Goal: Task Accomplishment & Management: Use online tool/utility

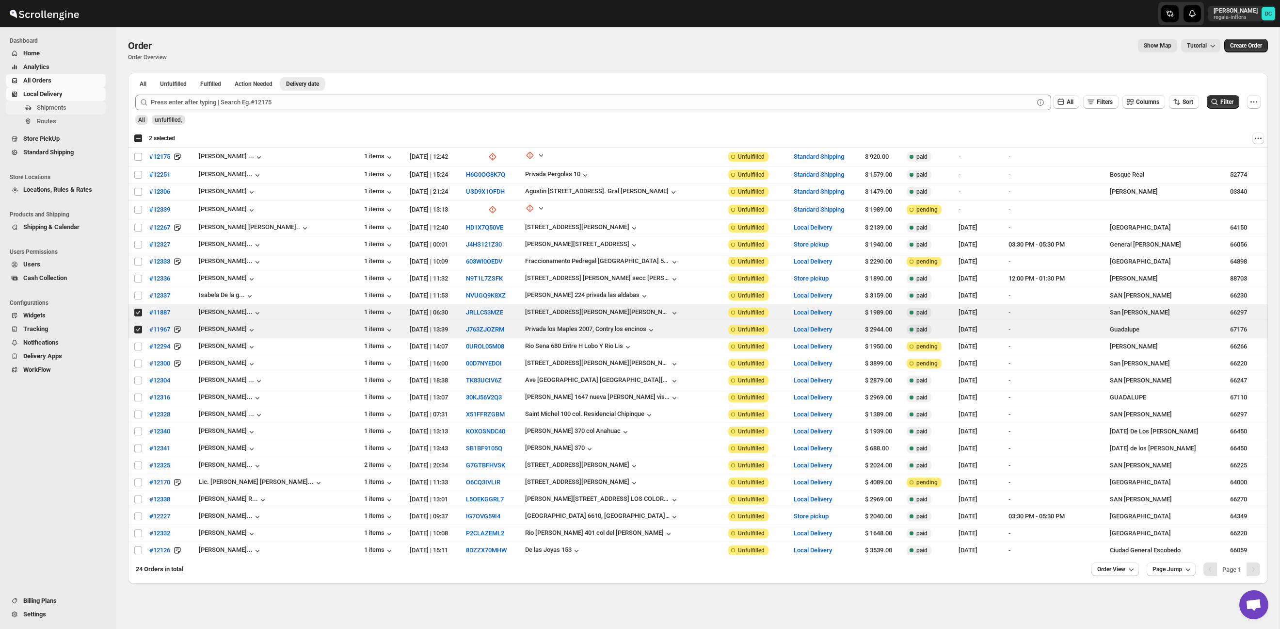
click at [72, 112] on span "Shipments" at bounding box center [70, 108] width 67 height 10
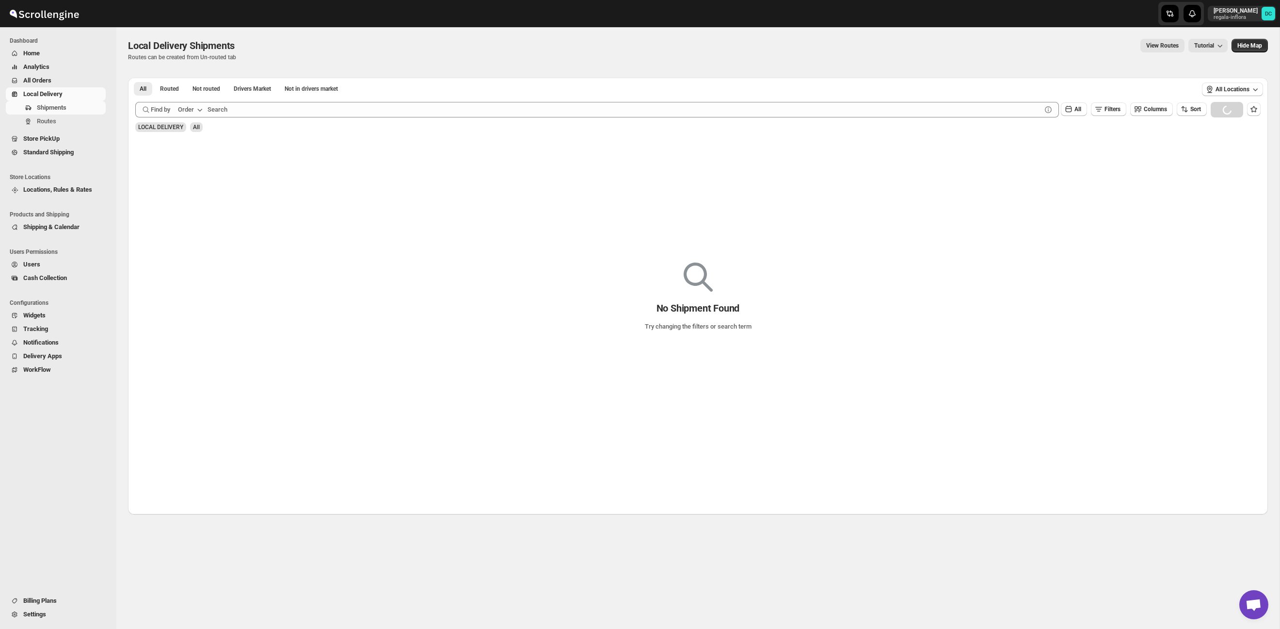
click at [60, 79] on span "All Orders" at bounding box center [63, 81] width 81 height 10
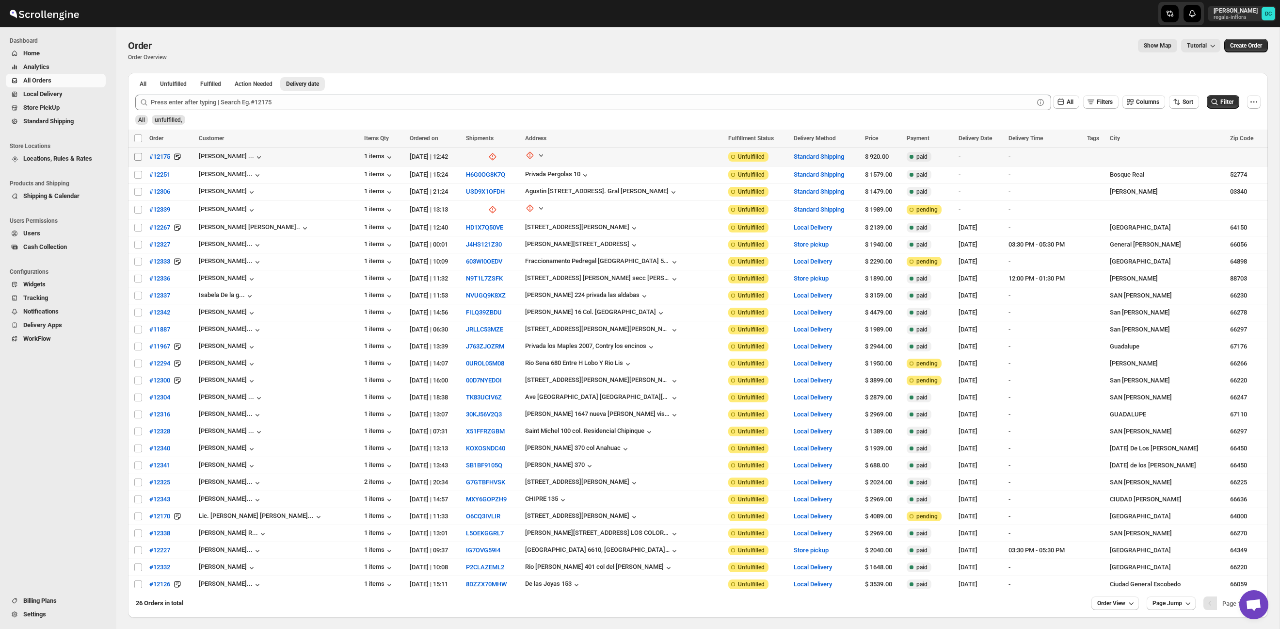
drag, startPoint x: 138, startPoint y: 158, endPoint x: 138, endPoint y: 171, distance: 13.1
click at [138, 159] on input "Select order" at bounding box center [138, 157] width 8 height 8
checkbox input "true"
click at [137, 172] on input "Select order" at bounding box center [138, 175] width 8 height 8
checkbox input "true"
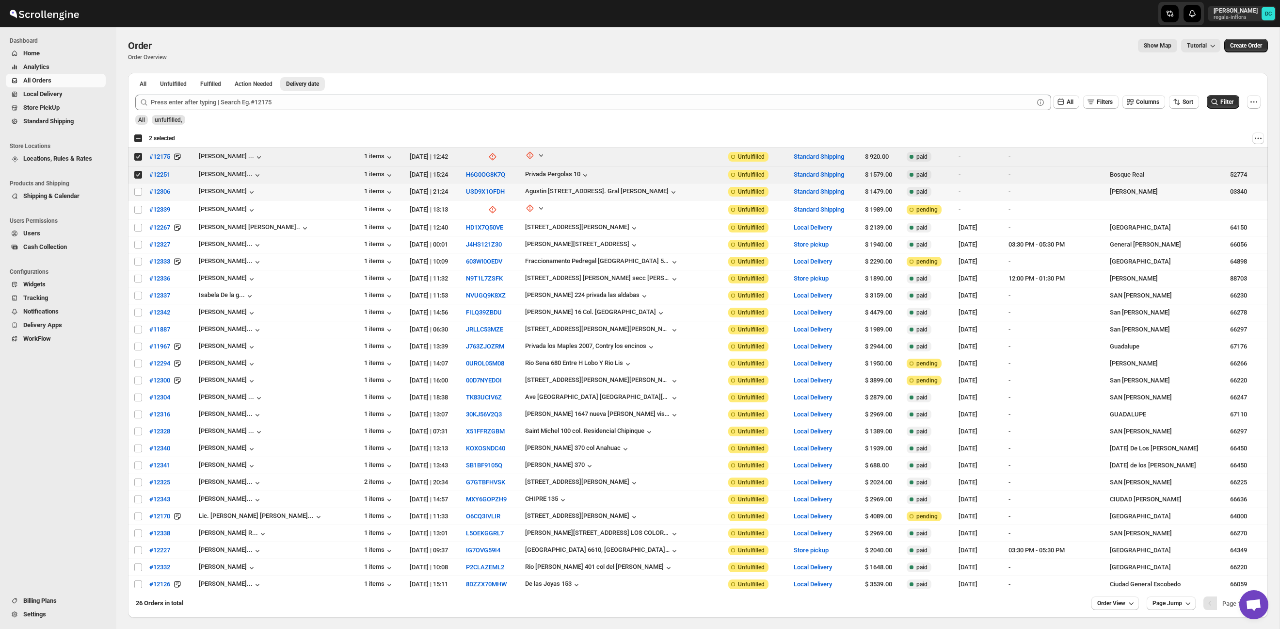
click at [138, 194] on input "Select order" at bounding box center [138, 192] width 8 height 8
checkbox input "true"
click at [139, 208] on input "Select order" at bounding box center [138, 210] width 8 height 8
checkbox input "true"
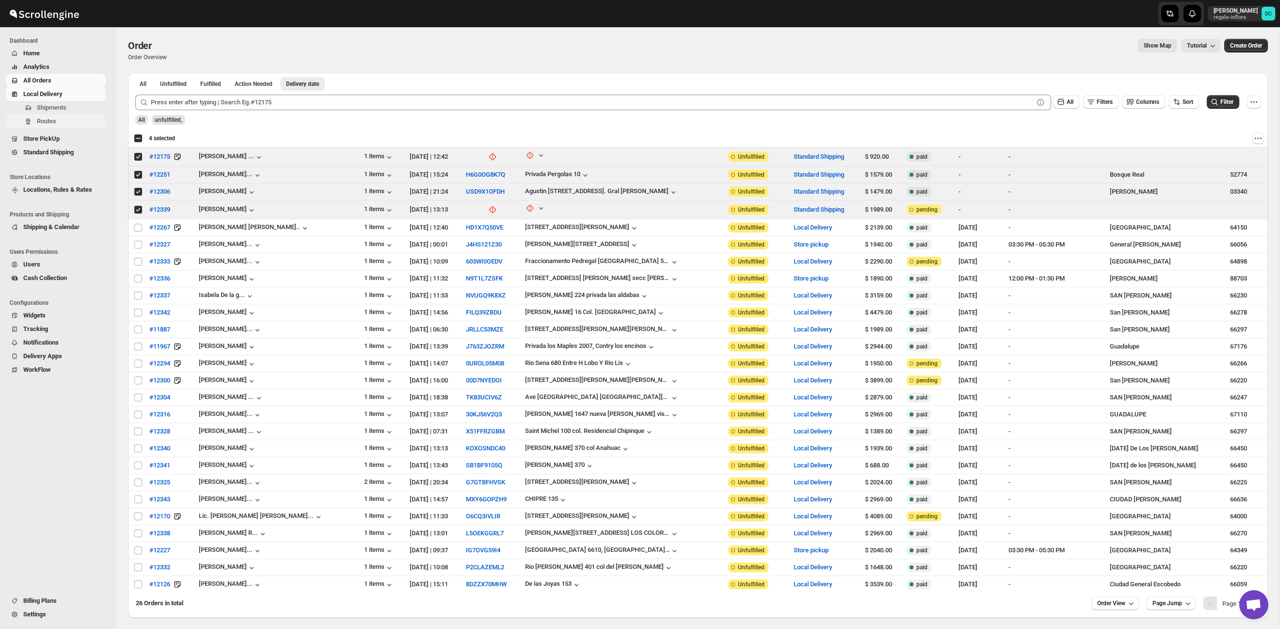
click at [66, 117] on span "Routes" at bounding box center [70, 121] width 67 height 10
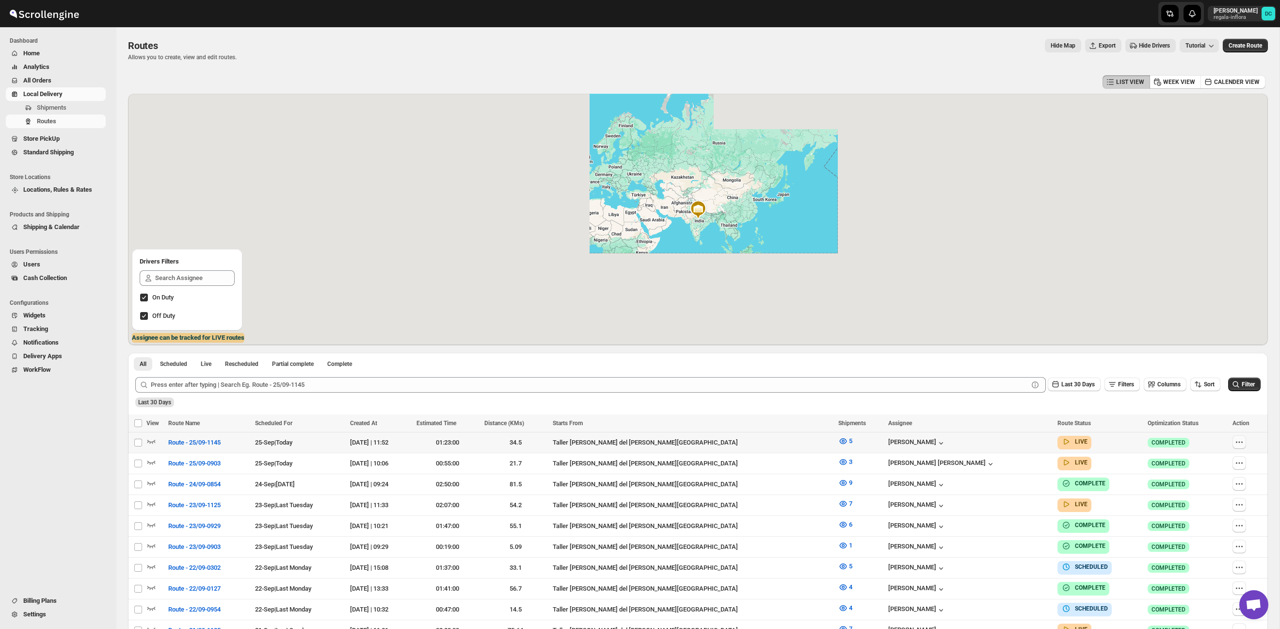
click at [1233, 441] on button "button" at bounding box center [1240, 442] width 14 height 14
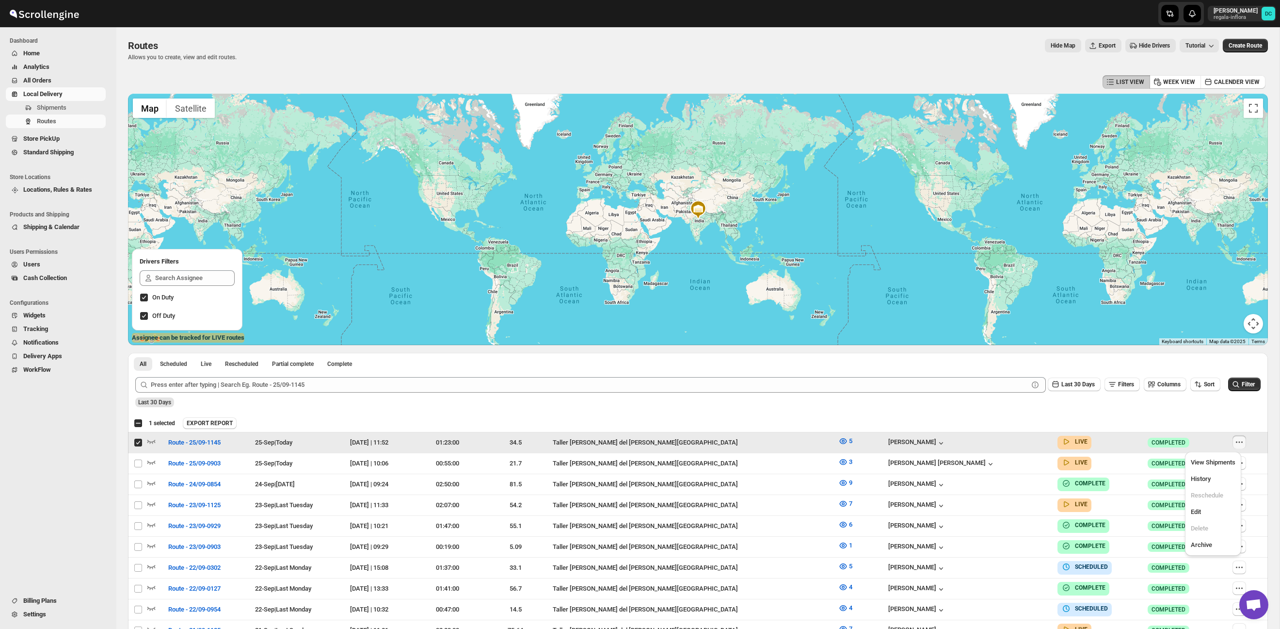
click at [1239, 445] on icon "button" at bounding box center [1240, 442] width 10 height 10
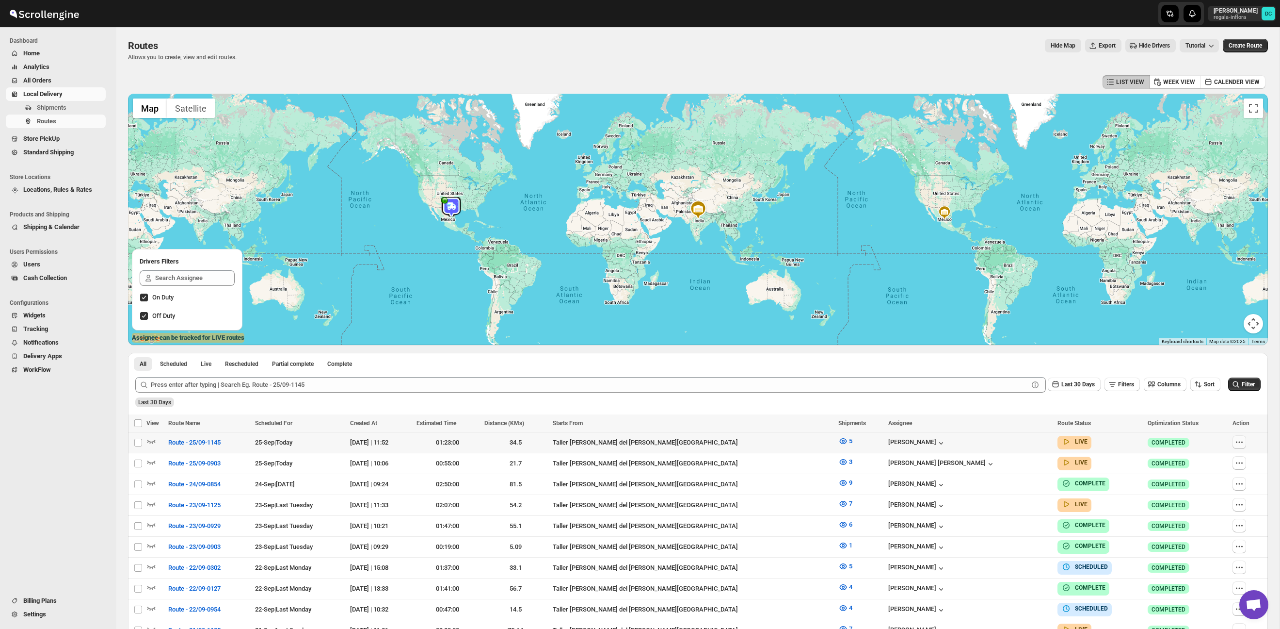
click at [1239, 442] on icon "button" at bounding box center [1240, 442] width 10 height 10
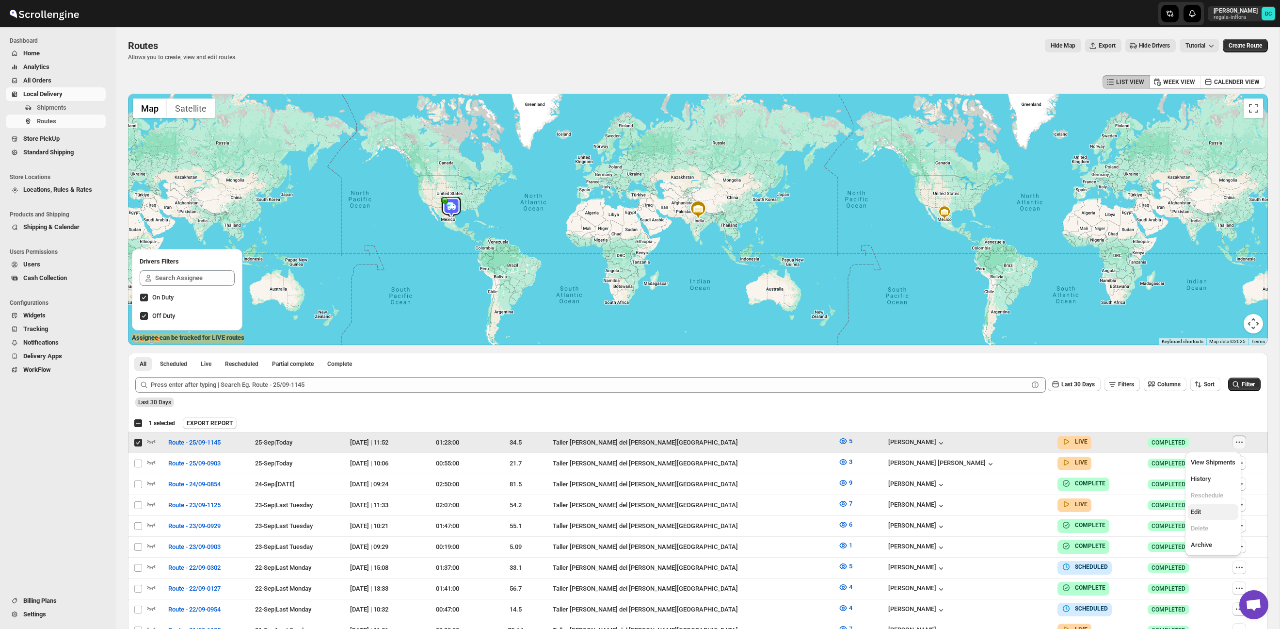
click at [1227, 513] on span "Edit" at bounding box center [1213, 512] width 45 height 10
checkbox input "false"
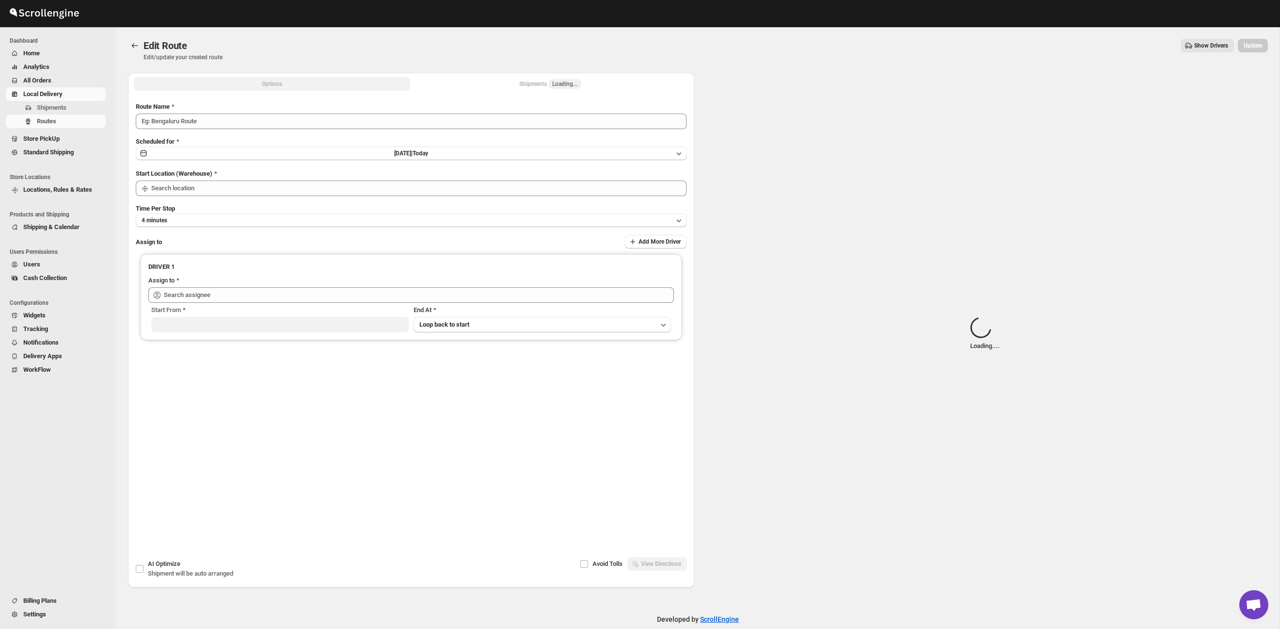
type input "Route - 25/09-1145"
type input "Taller [PERSON_NAME] del [PERSON_NAME][GEOGRAPHIC_DATA]"
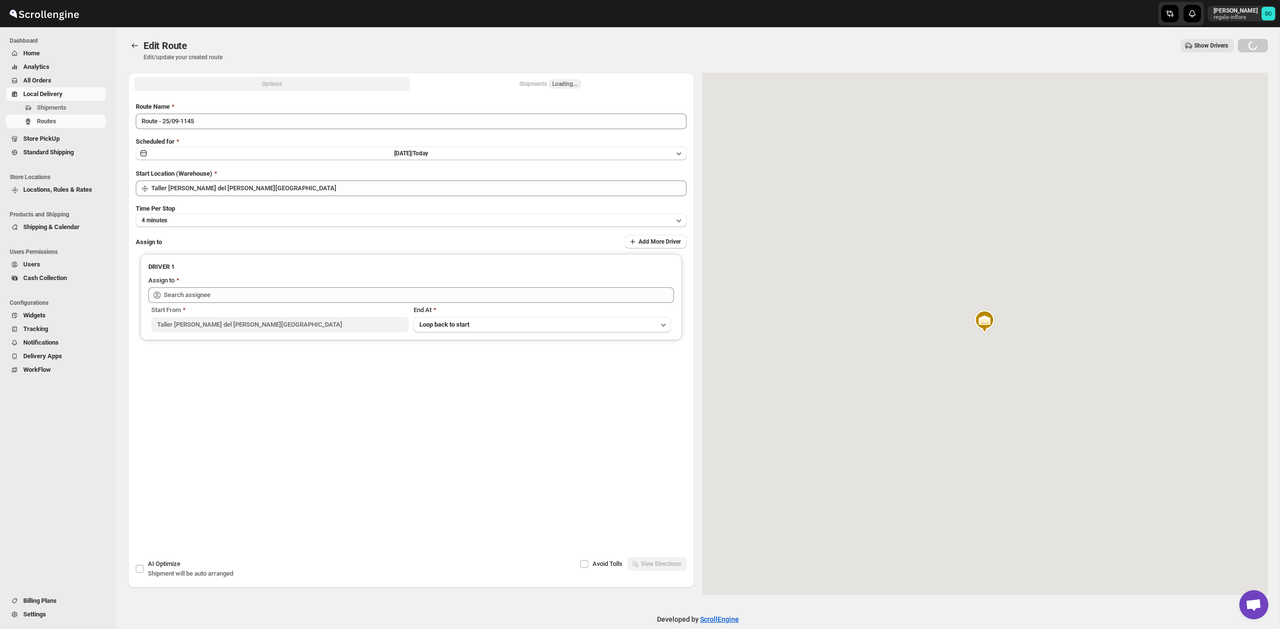
type input "[PERSON_NAME] ([EMAIL_ADDRESS][DOMAIN_NAME])"
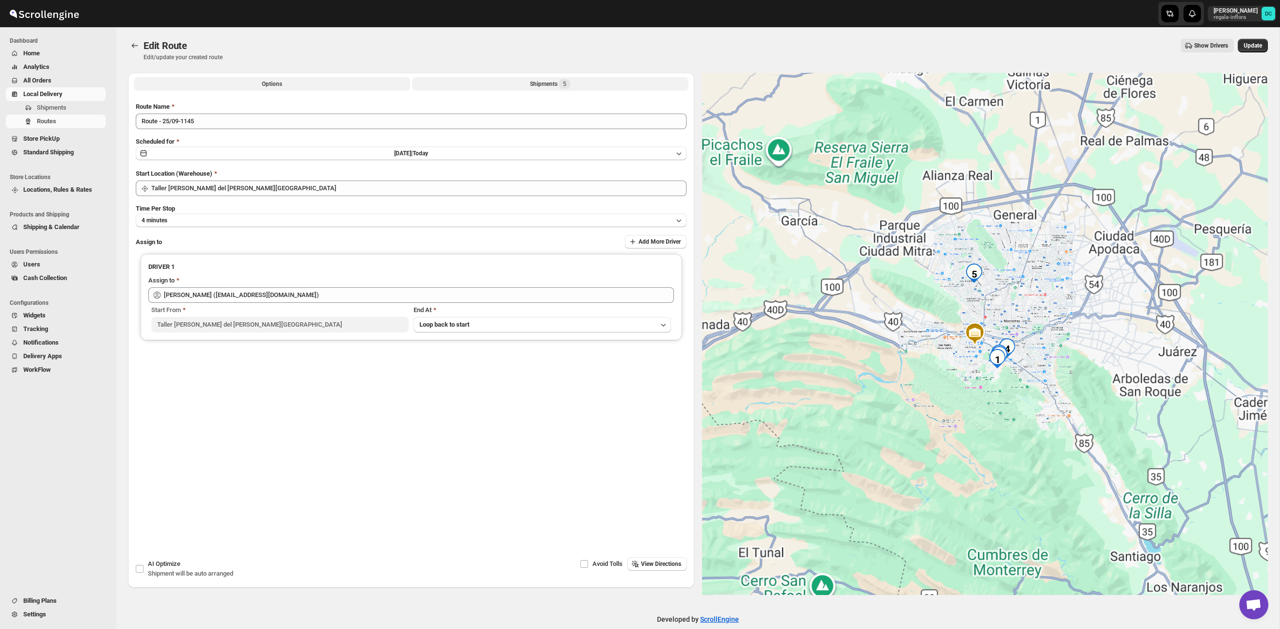
click at [528, 86] on button "Shipments 5" at bounding box center [550, 84] width 276 height 14
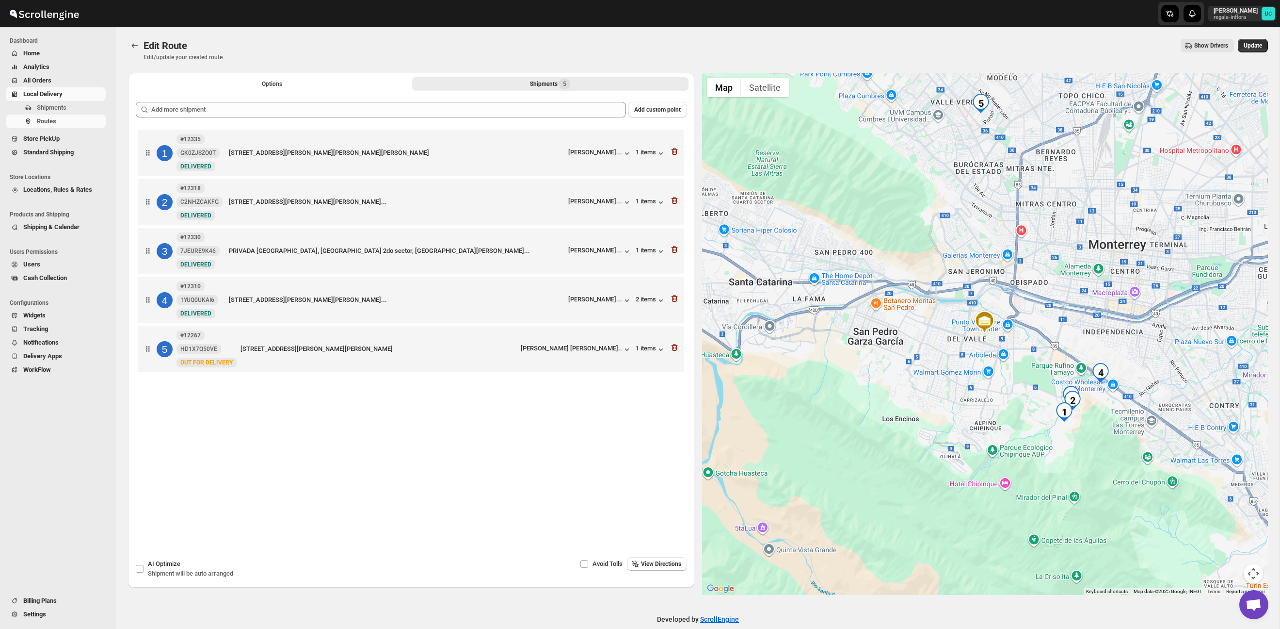
click at [40, 80] on span "All Orders" at bounding box center [37, 80] width 28 height 7
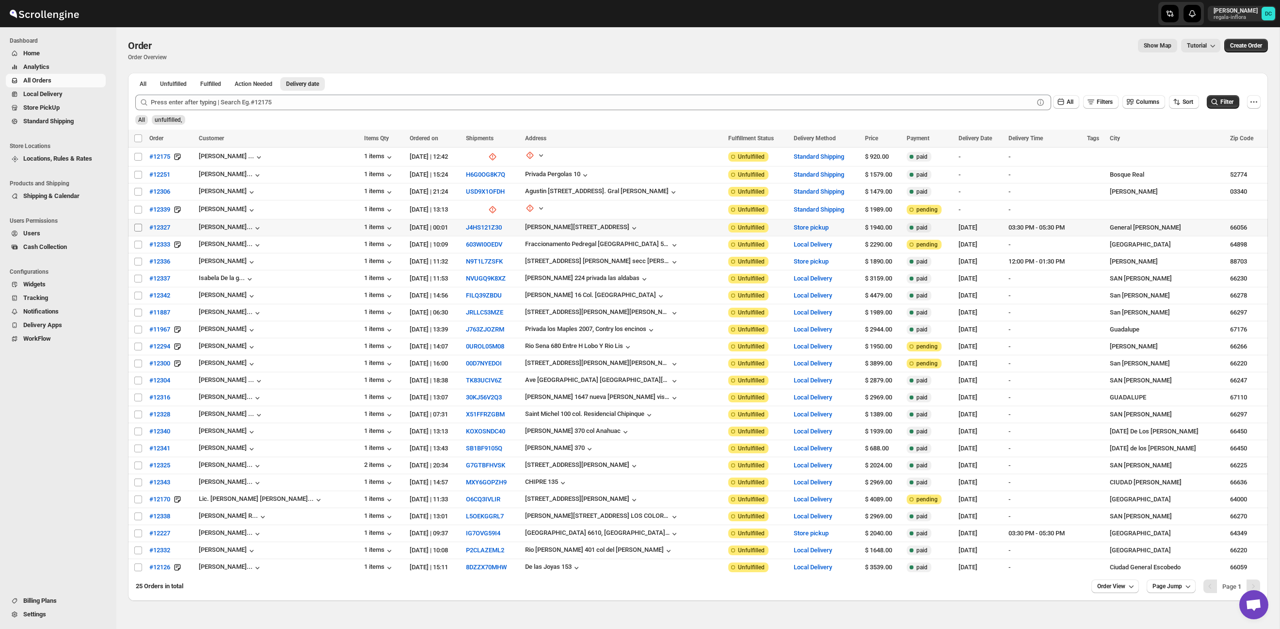
click at [139, 227] on input "Select order" at bounding box center [138, 228] width 8 height 8
checkbox input "true"
click at [137, 244] on input "Select order" at bounding box center [138, 245] width 8 height 8
checkbox input "true"
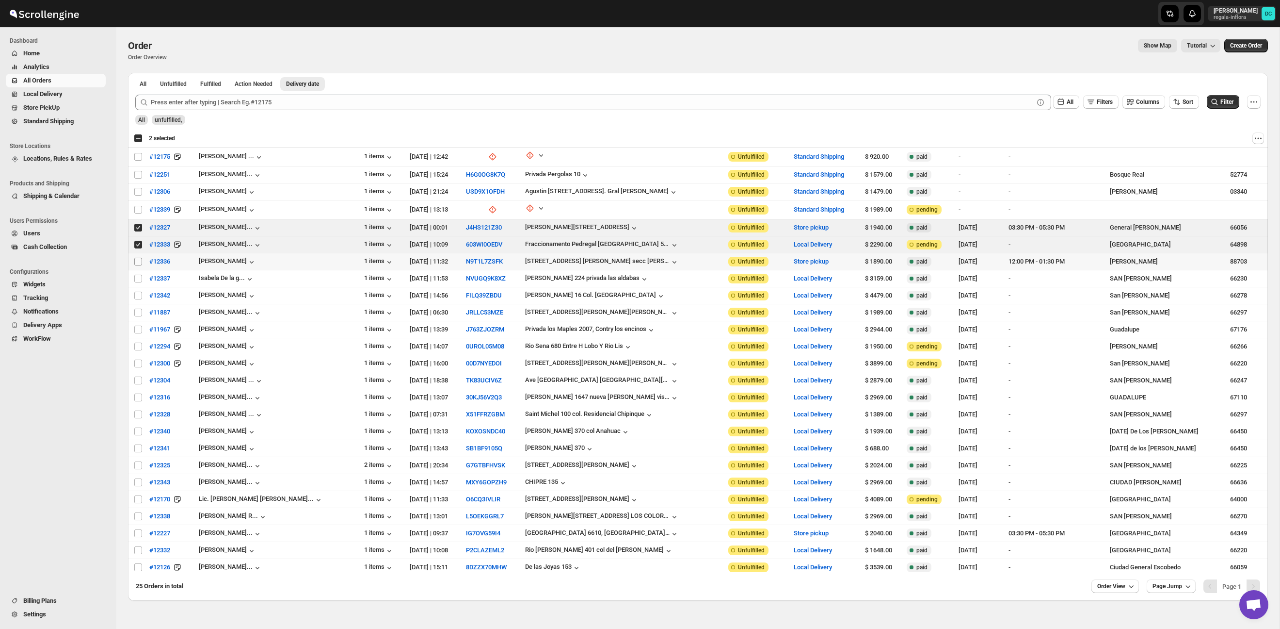
click at [139, 259] on input "Select order" at bounding box center [138, 262] width 8 height 8
checkbox input "true"
click at [139, 277] on input "Select order" at bounding box center [138, 279] width 8 height 8
checkbox input "true"
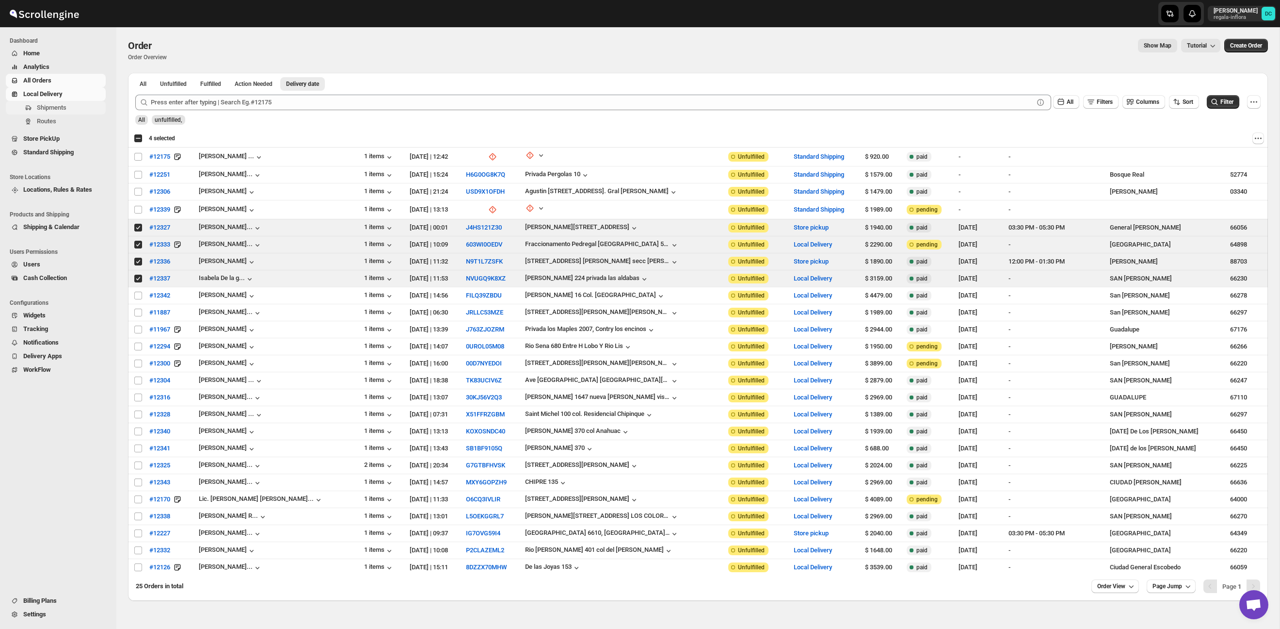
click at [72, 104] on span "Shipments" at bounding box center [70, 108] width 67 height 10
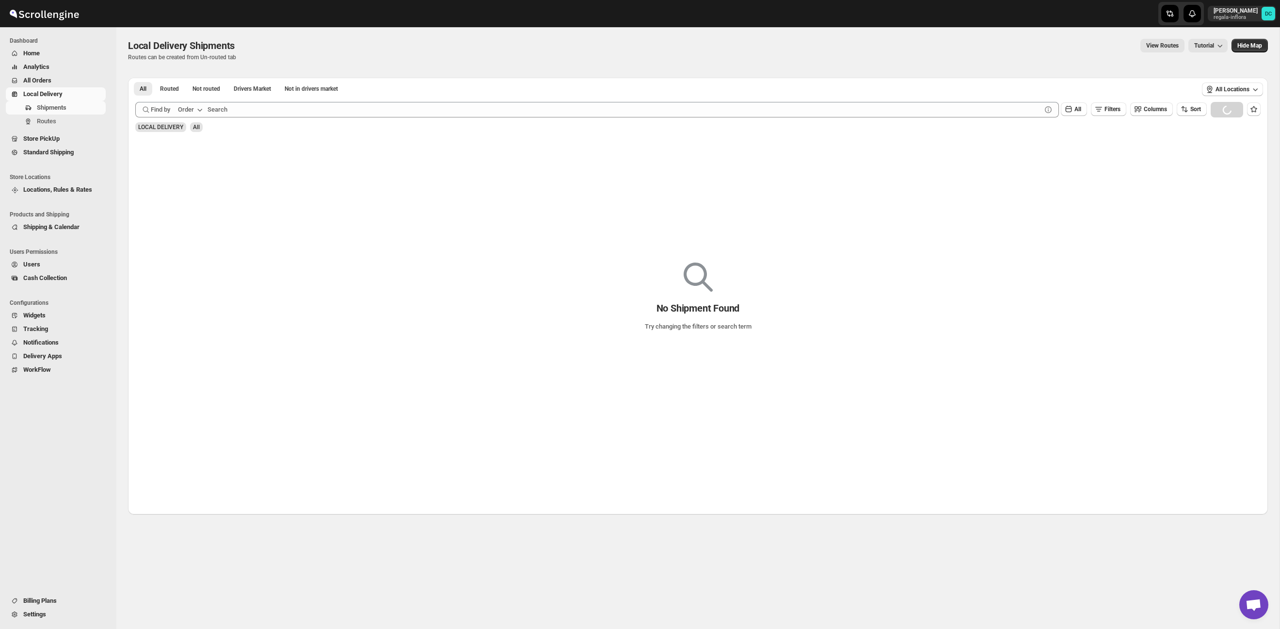
click at [58, 80] on span "All Orders" at bounding box center [63, 81] width 81 height 10
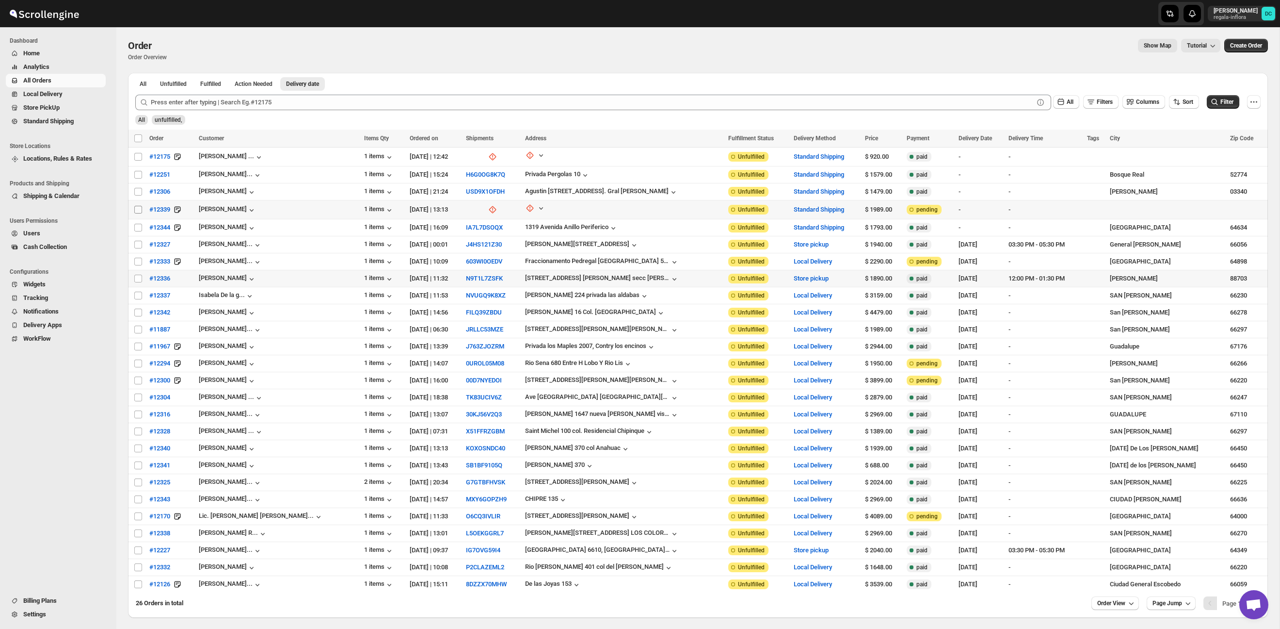
click at [139, 210] on input "Select order" at bounding box center [138, 210] width 8 height 8
checkbox input "true"
drag, startPoint x: 135, startPoint y: 191, endPoint x: 136, endPoint y: 185, distance: 5.8
click at [135, 191] on input "Select order" at bounding box center [138, 192] width 8 height 8
checkbox input "true"
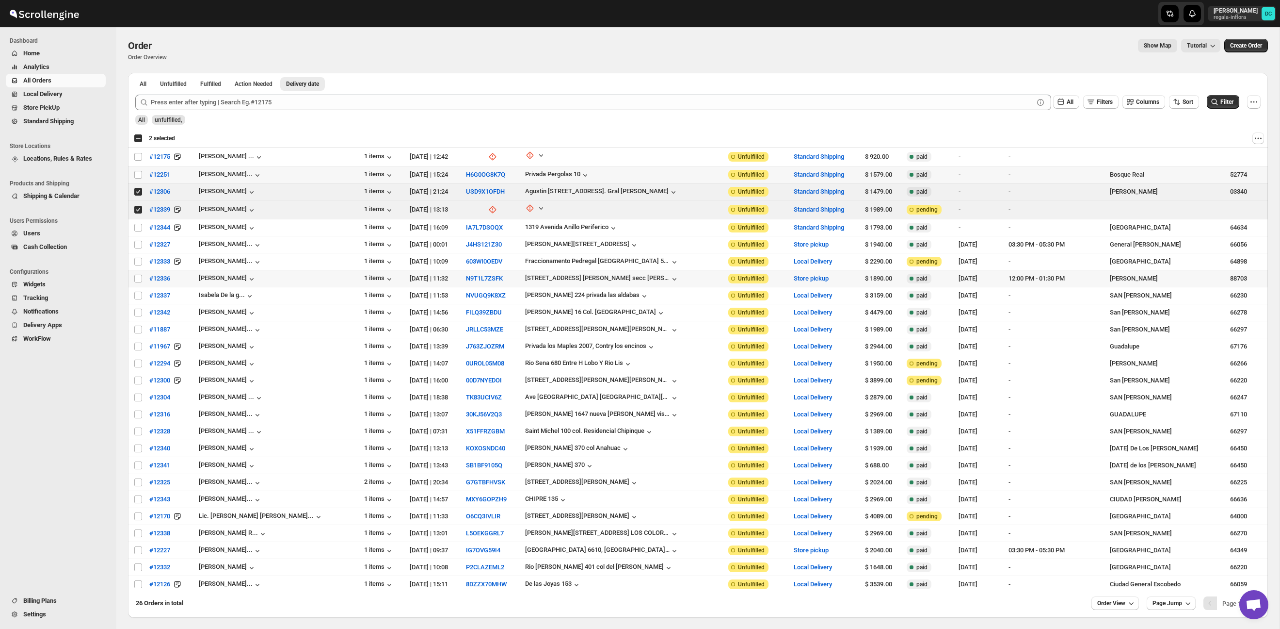
drag, startPoint x: 136, startPoint y: 174, endPoint x: 136, endPoint y: 166, distance: 7.8
click at [136, 173] on input "Select order" at bounding box center [138, 175] width 8 height 8
checkbox input "true"
click at [137, 158] on input "Select order" at bounding box center [138, 157] width 8 height 8
checkbox input "true"
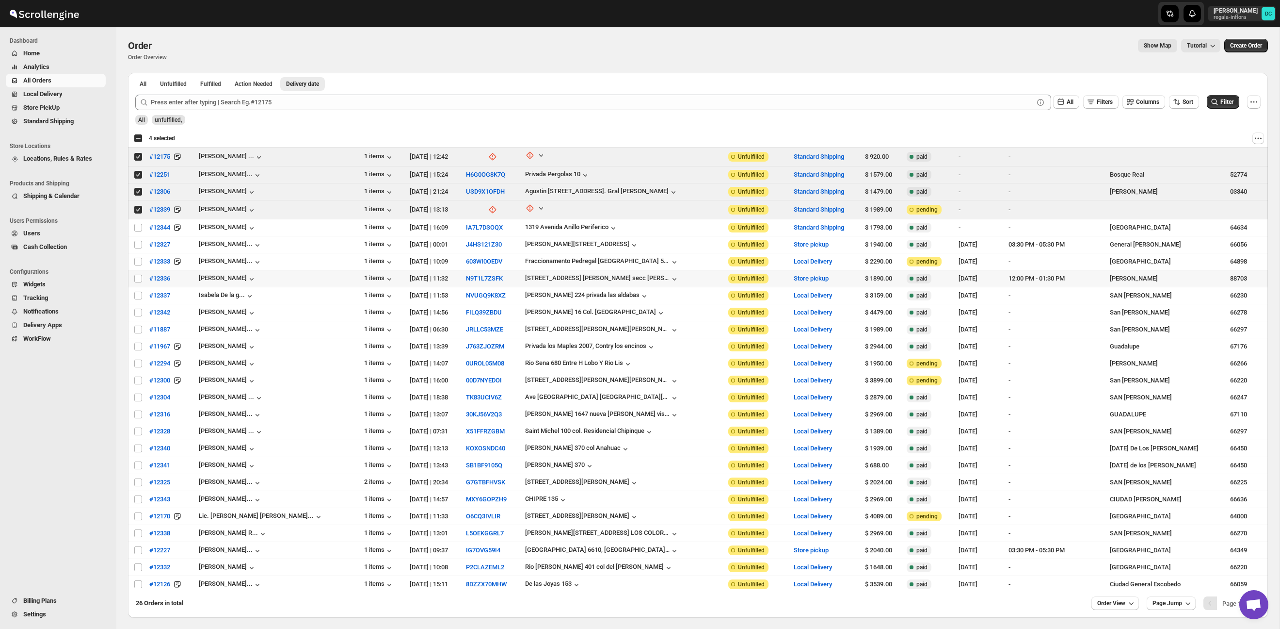
click at [136, 140] on div "Select all 26 orders 4 selected" at bounding box center [154, 138] width 41 height 9
checkbox input "true"
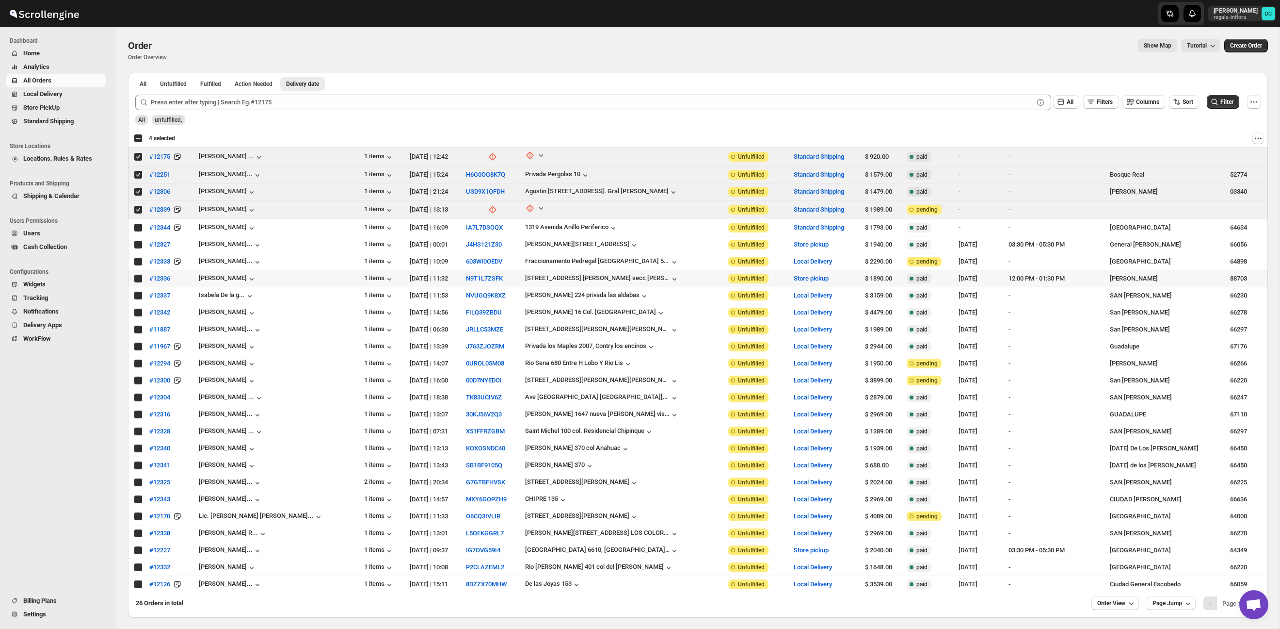
checkbox input "true"
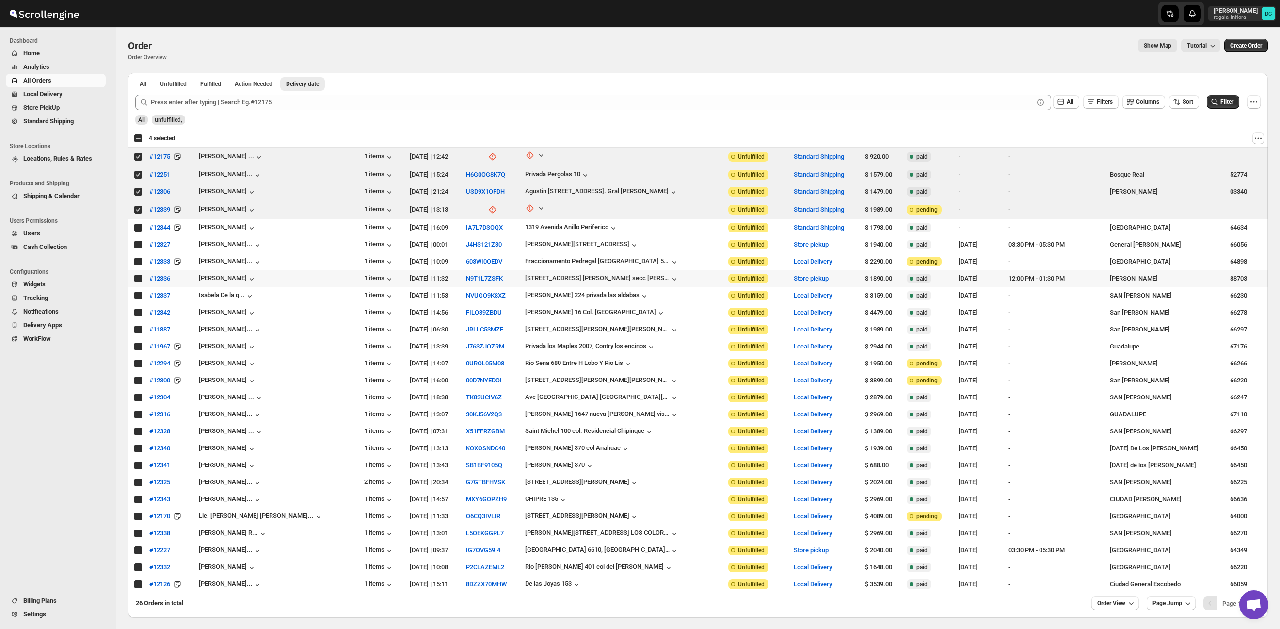
checkbox input "true"
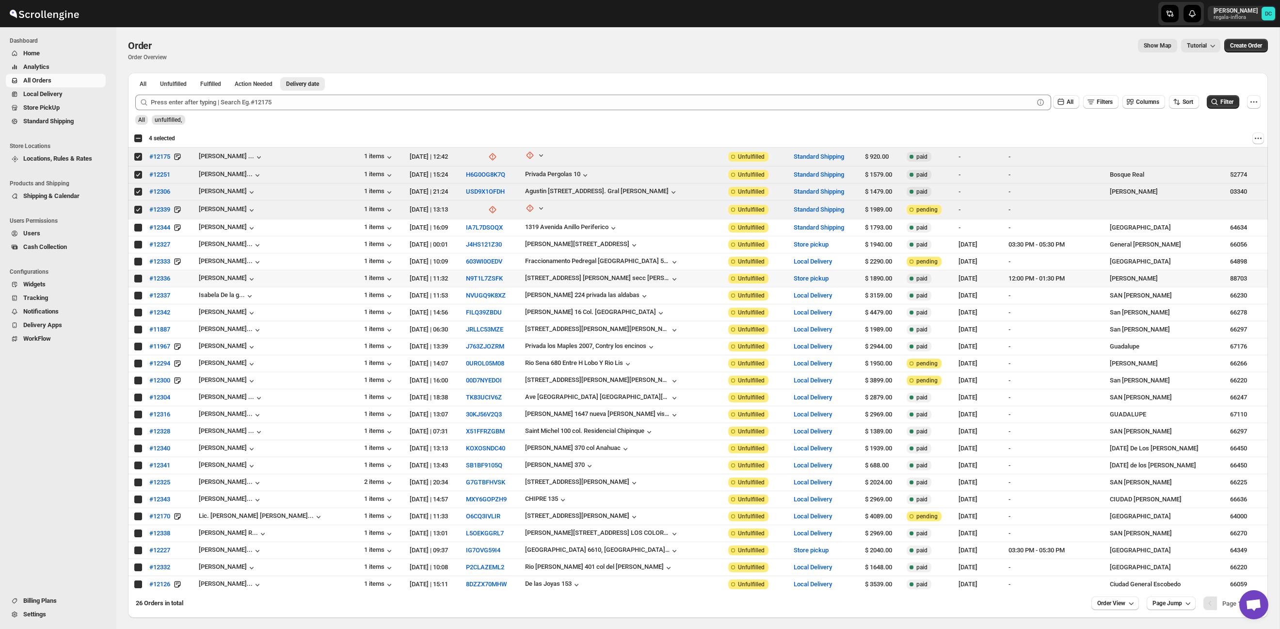
checkbox input "true"
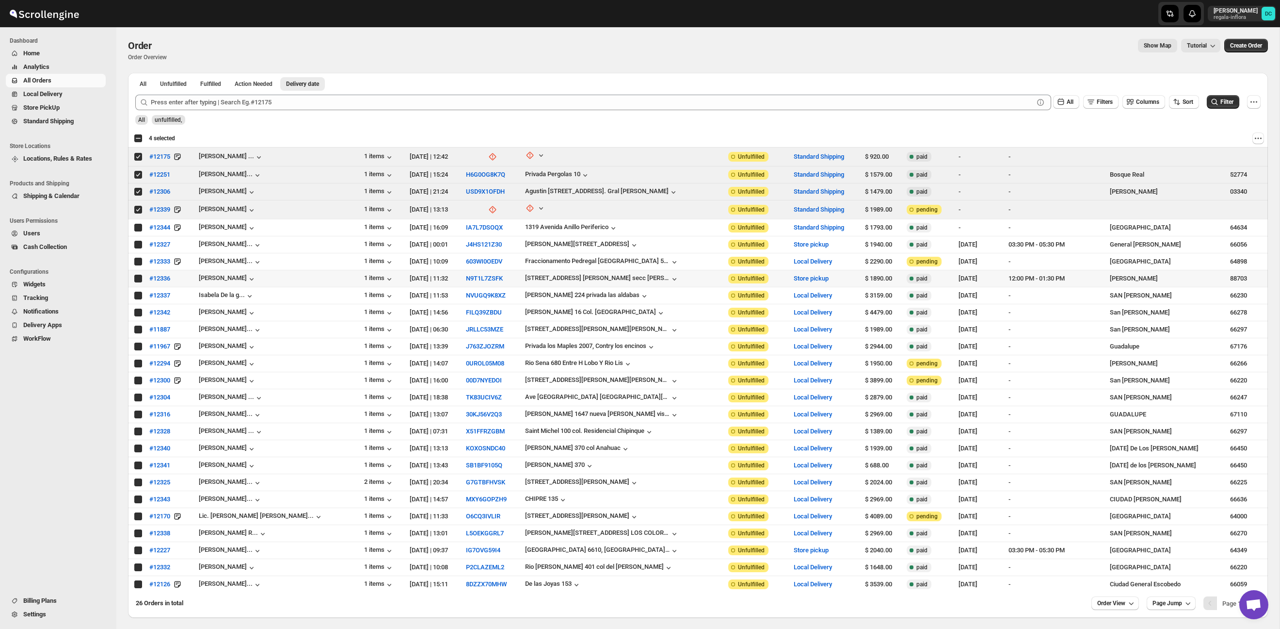
checkbox input "true"
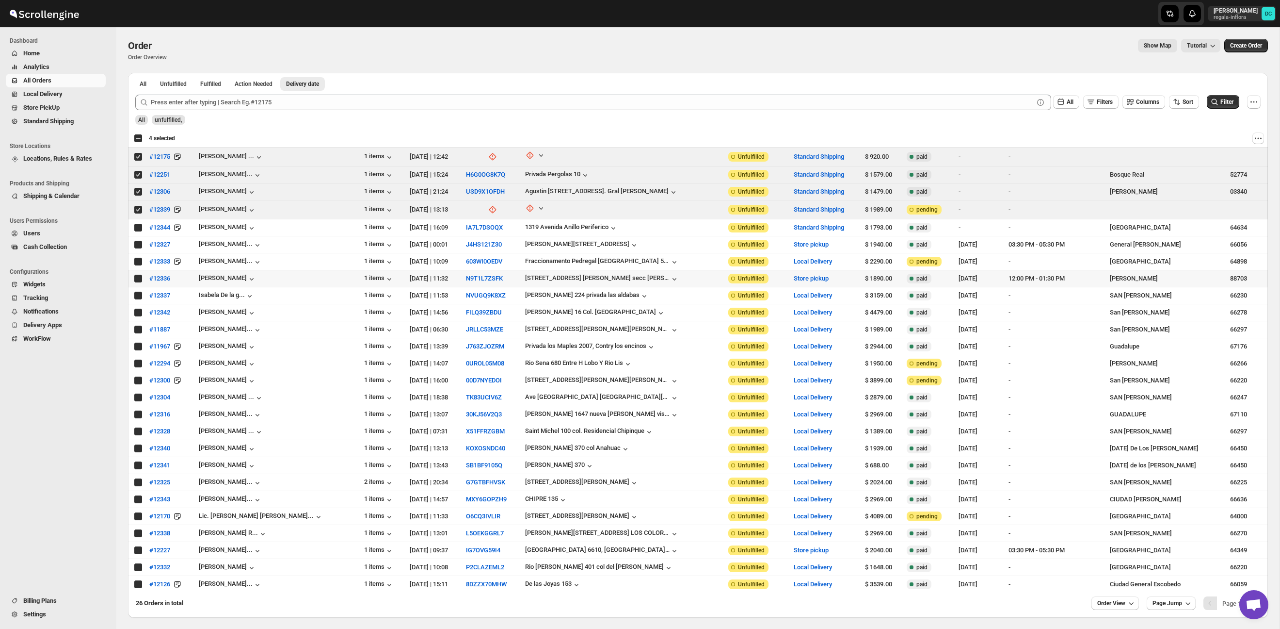
checkbox input "true"
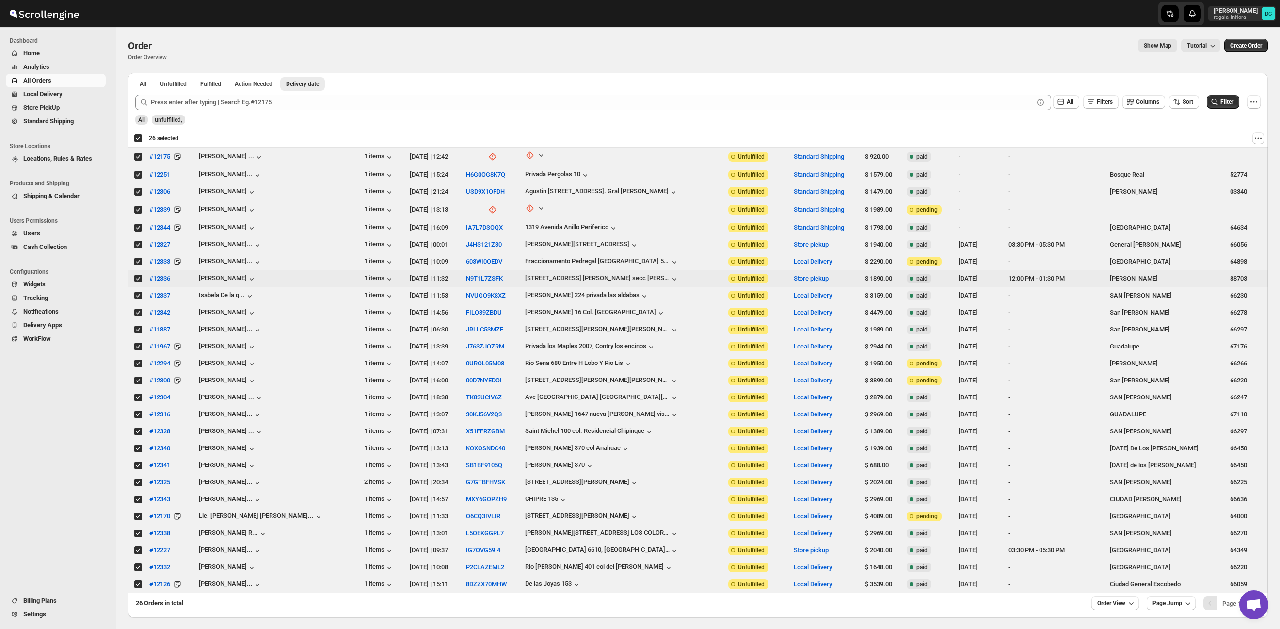
drag, startPoint x: 136, startPoint y: 140, endPoint x: 142, endPoint y: 180, distance: 40.2
click at [136, 140] on div "Deselect all 26 orders 26 selected" at bounding box center [156, 138] width 45 height 9
checkbox input "false"
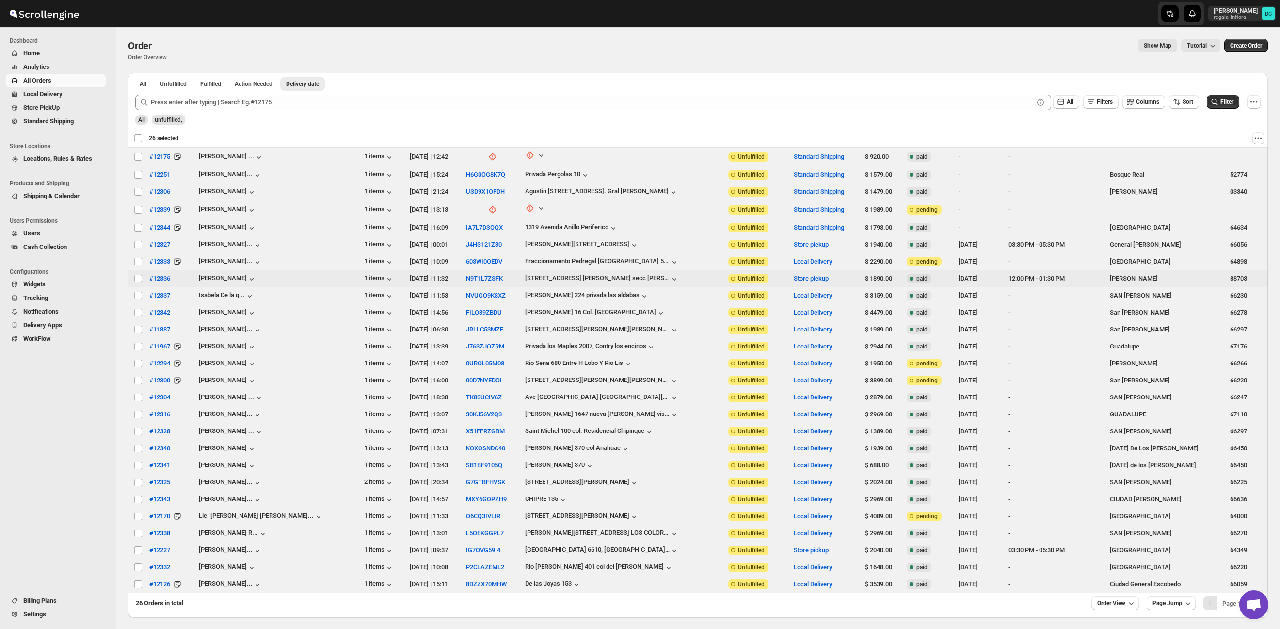
checkbox input "false"
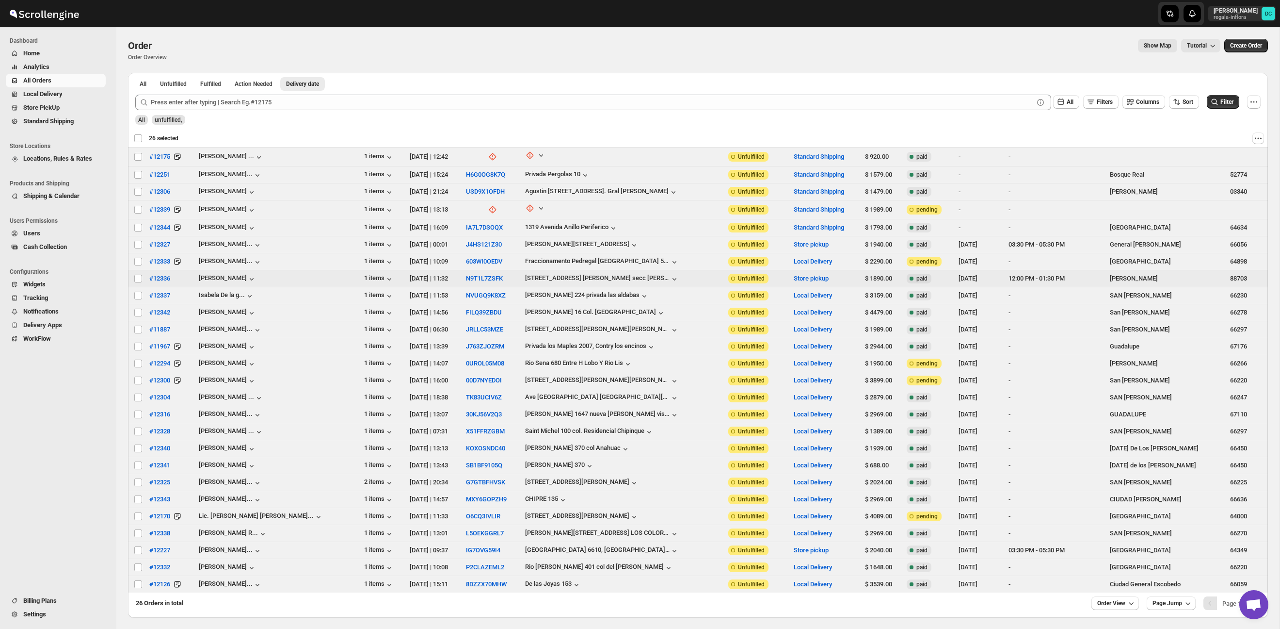
checkbox input "false"
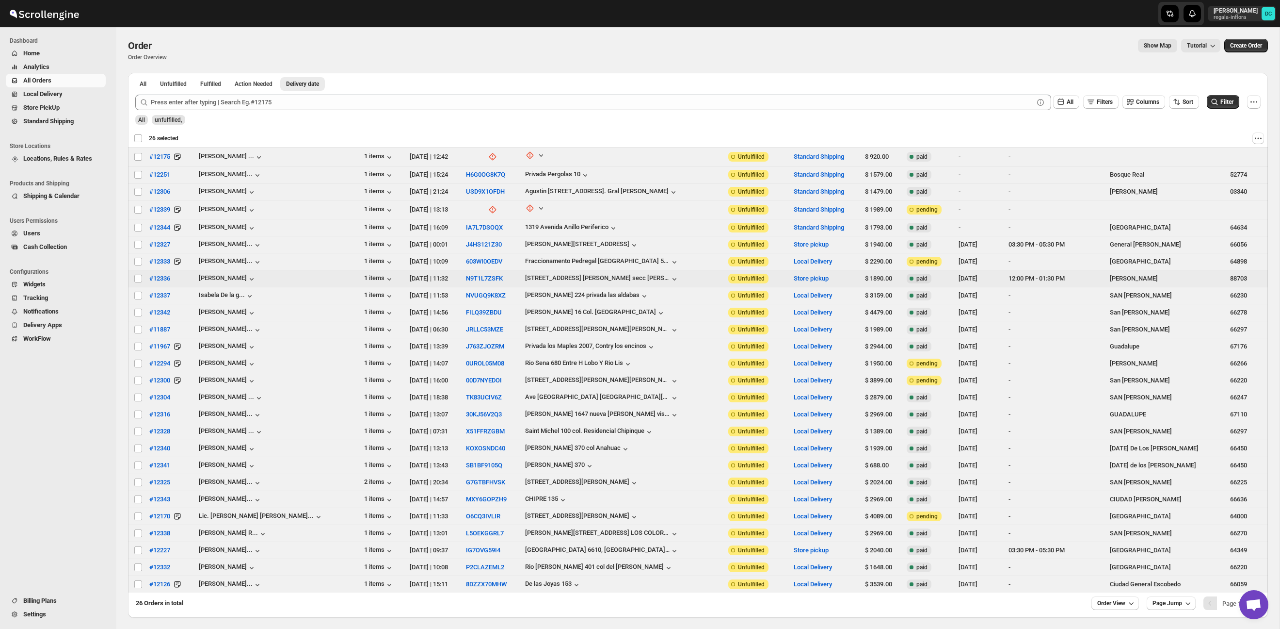
checkbox input "false"
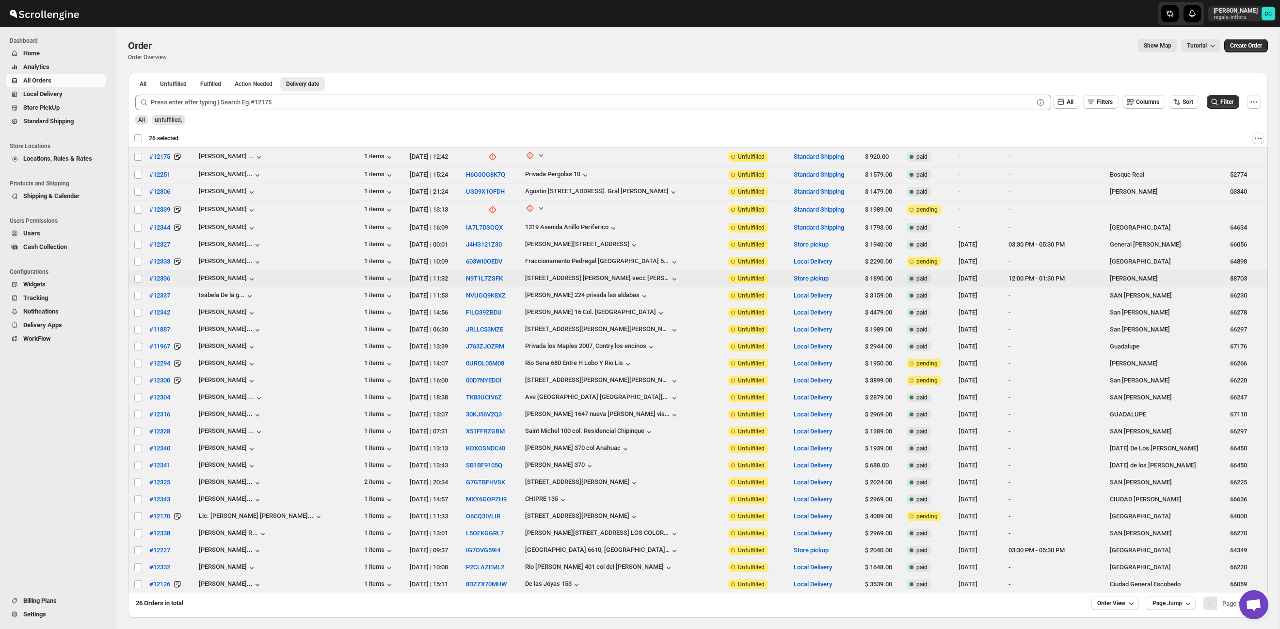
checkbox input "false"
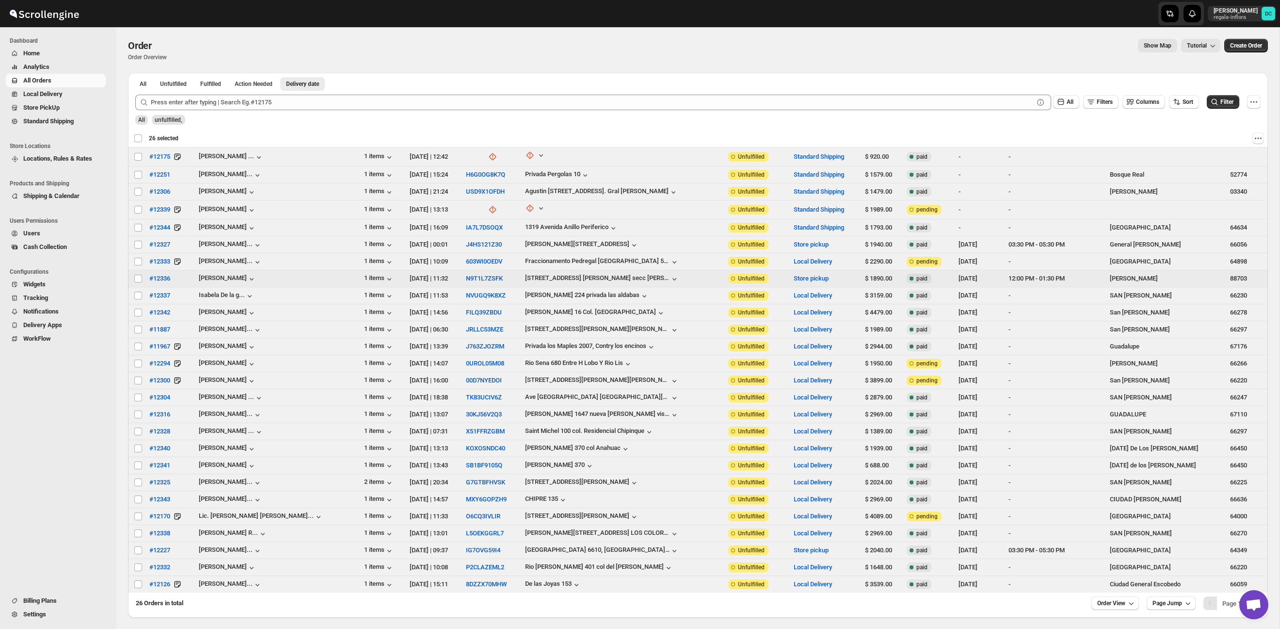
checkbox input "false"
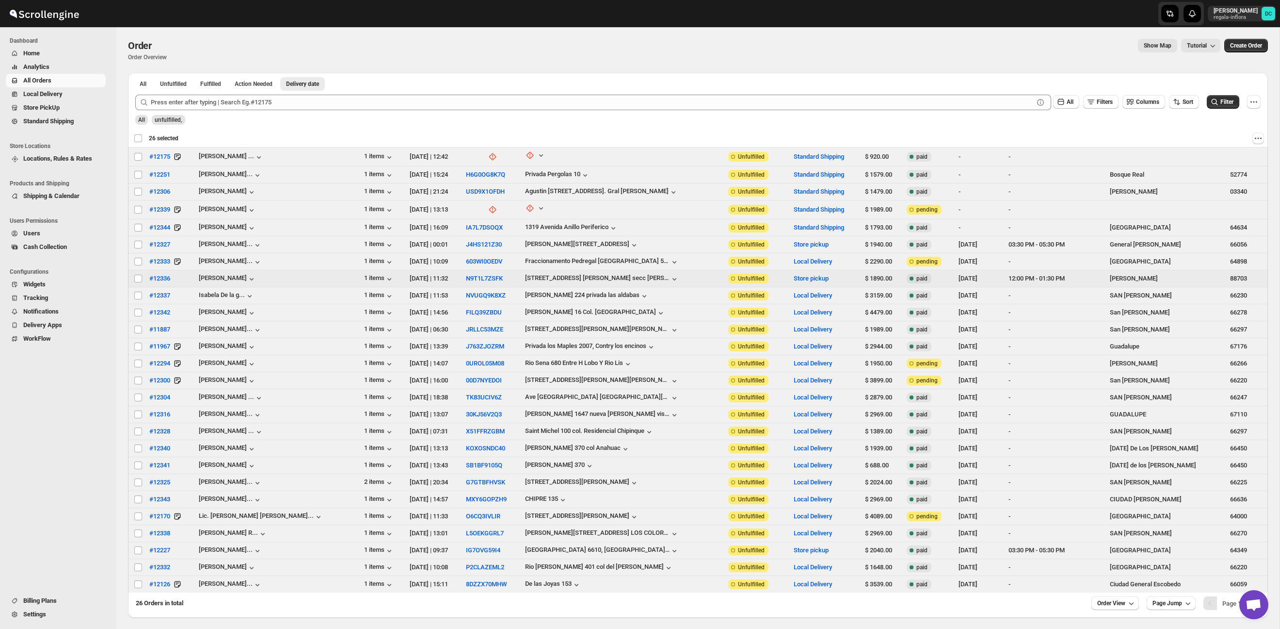
checkbox input "false"
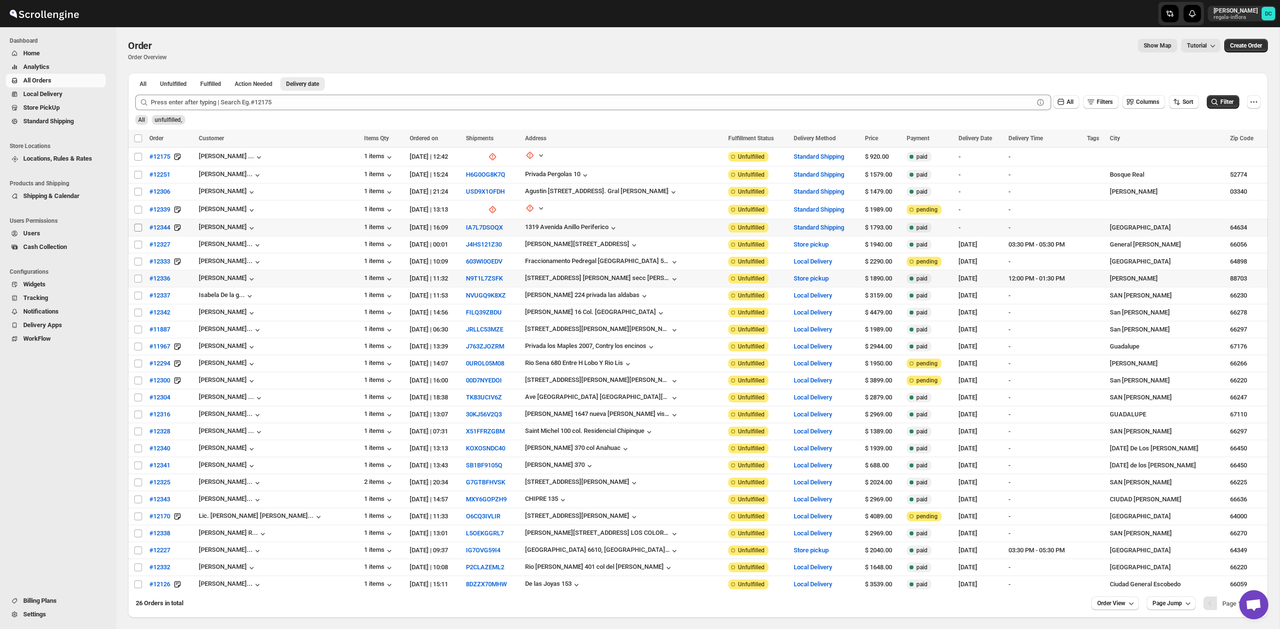
click at [138, 226] on input "Select order" at bounding box center [138, 228] width 8 height 8
checkbox input "true"
click at [137, 242] on input "Select order" at bounding box center [138, 245] width 8 height 8
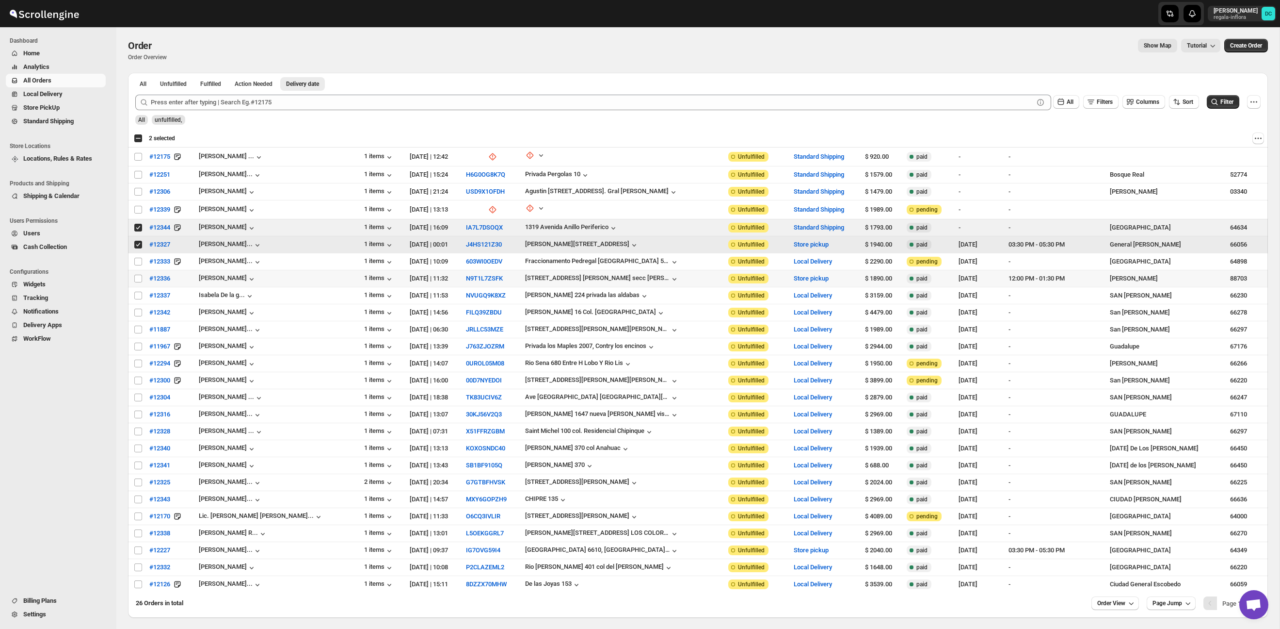
click at [140, 242] on input "Select order" at bounding box center [138, 245] width 8 height 8
checkbox input "false"
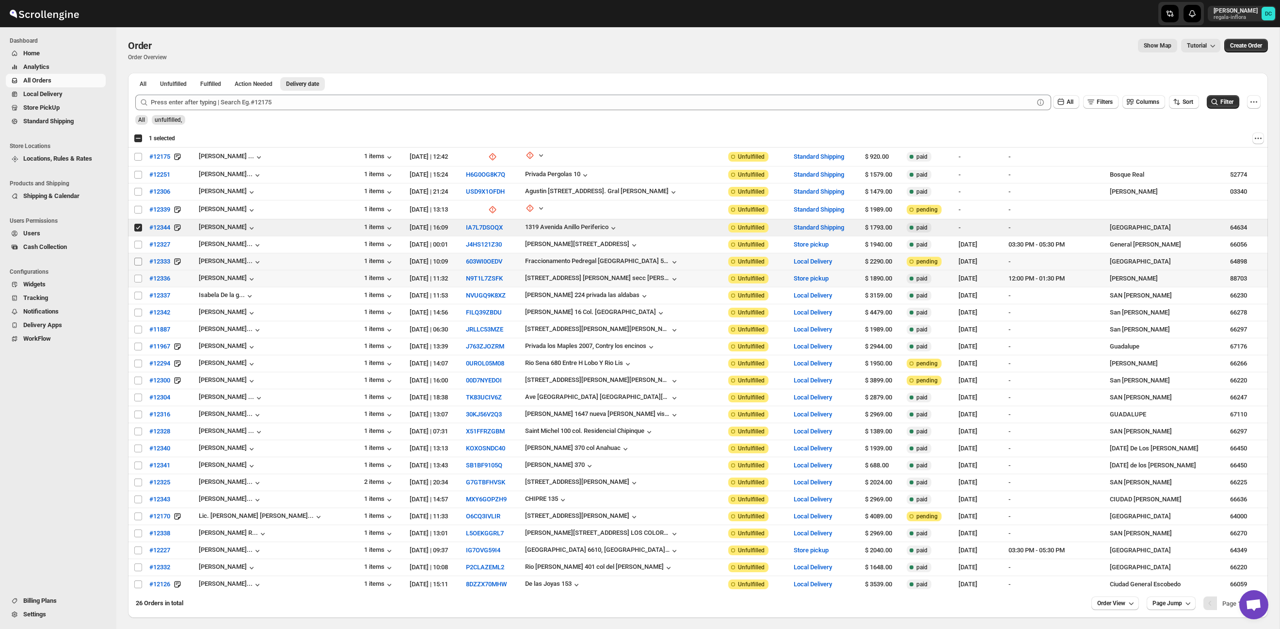
click at [136, 261] on input "Select order" at bounding box center [138, 262] width 8 height 8
checkbox input "true"
click at [139, 296] on input "Select order" at bounding box center [138, 295] width 8 height 8
checkbox input "true"
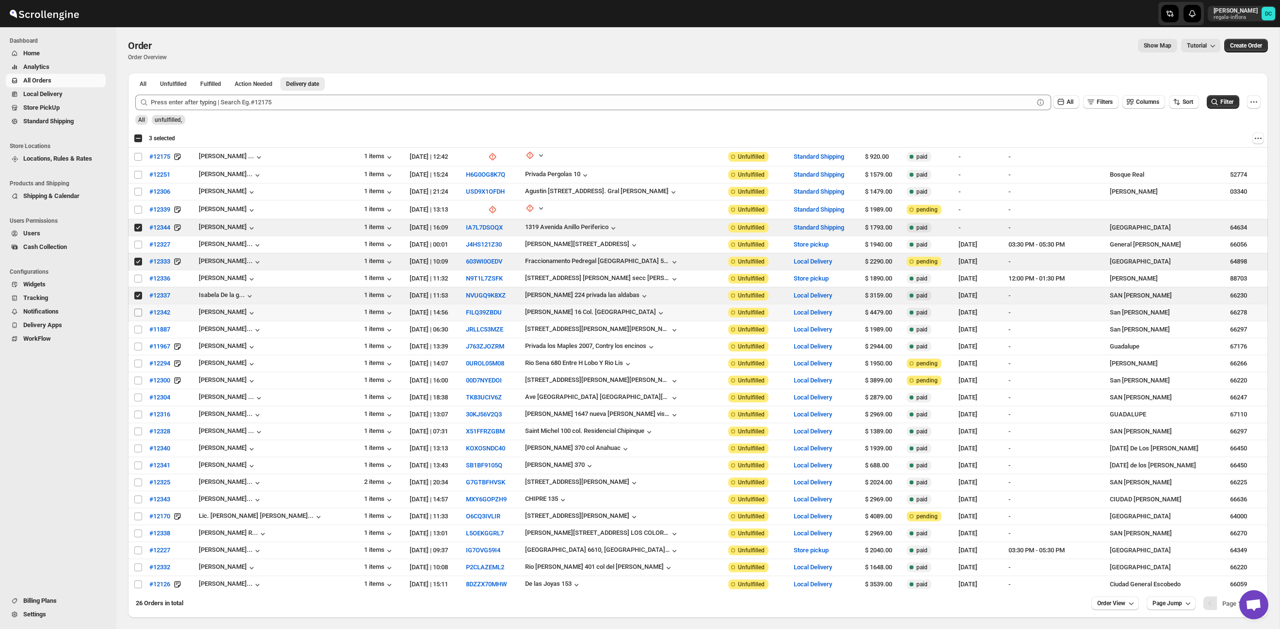
click at [139, 312] on input "Select order" at bounding box center [138, 312] width 8 height 8
checkbox input "true"
click at [66, 110] on span "Shipments" at bounding box center [52, 107] width 30 height 7
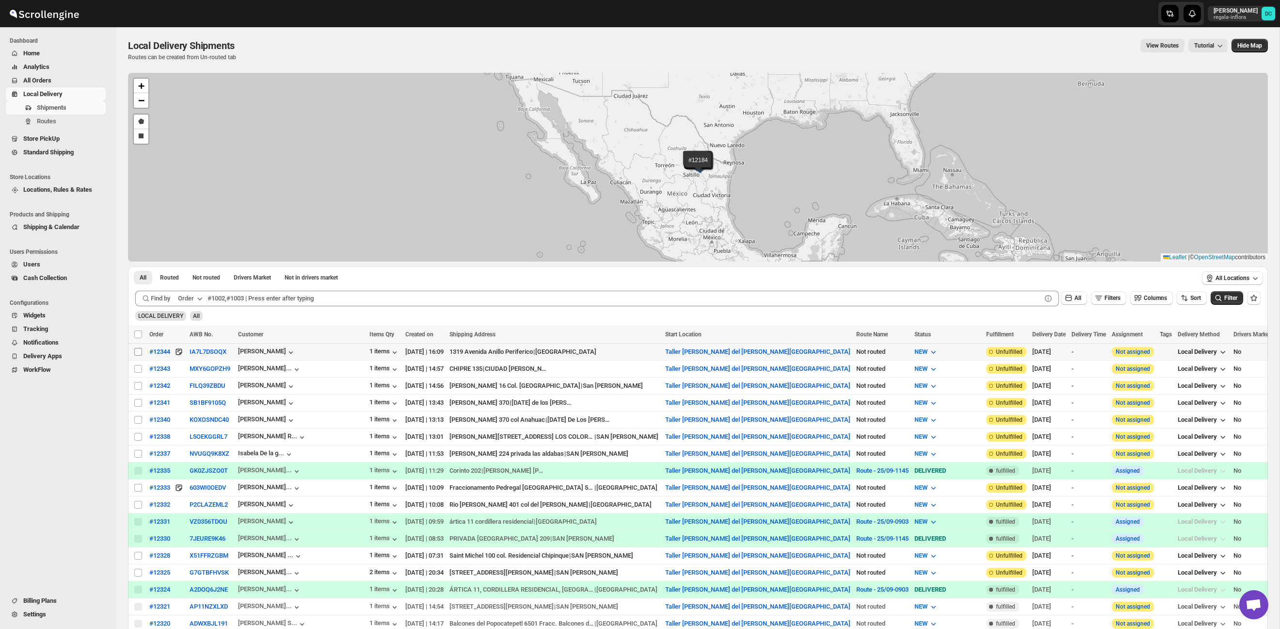
click at [138, 353] on input "Select shipment" at bounding box center [138, 352] width 8 height 8
checkbox input "true"
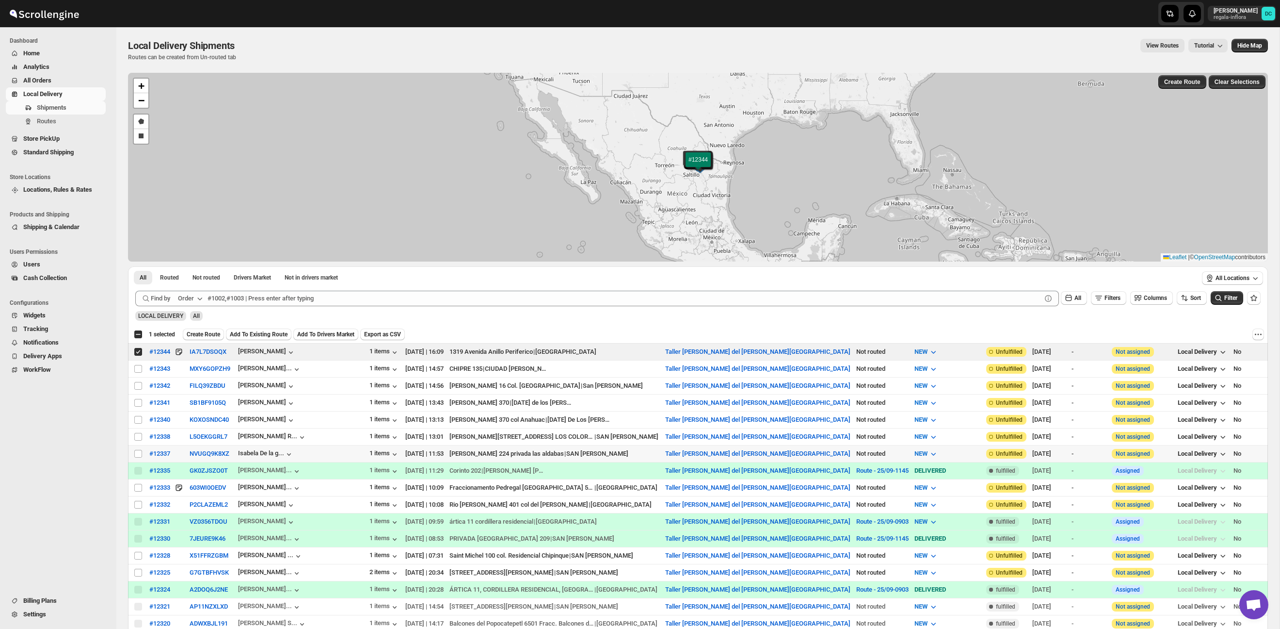
drag, startPoint x: 137, startPoint y: 456, endPoint x: 136, endPoint y: 477, distance: 20.9
click at [138, 456] on input "Select shipment" at bounding box center [138, 454] width 8 height 8
checkbox input "true"
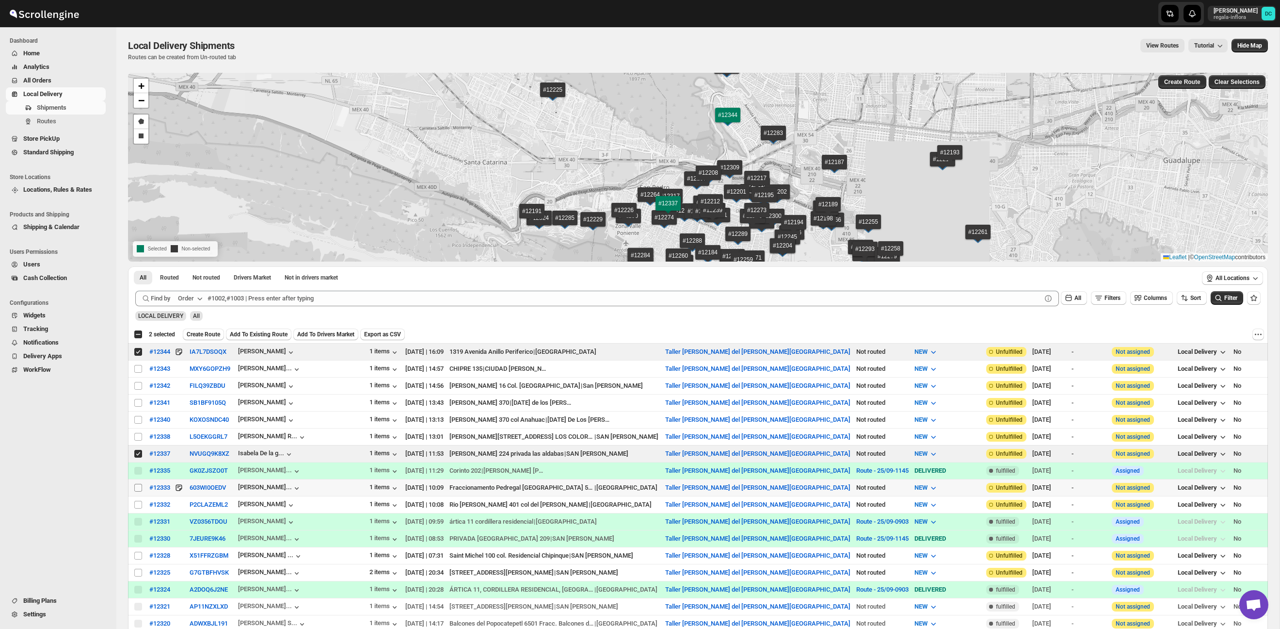
click at [137, 489] on input "Select shipment" at bounding box center [138, 488] width 8 height 8
checkbox input "true"
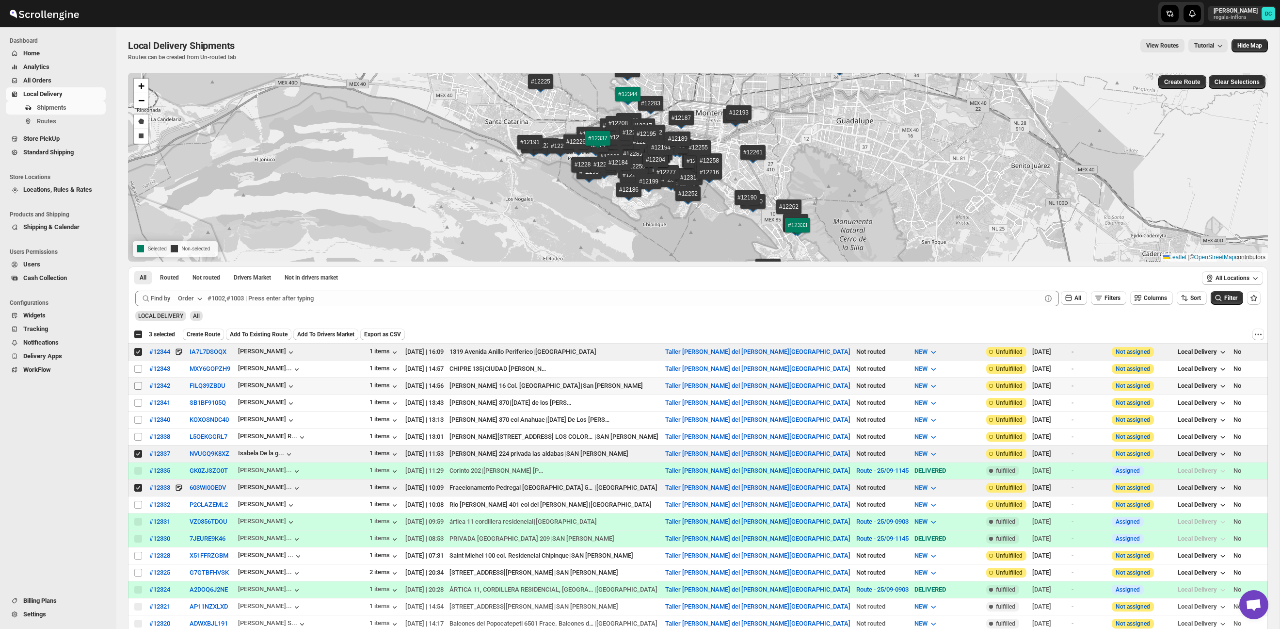
click at [137, 386] on input "Select shipment" at bounding box center [138, 386] width 8 height 8
checkbox input "true"
click at [217, 333] on span "Create Route" at bounding box center [203, 334] width 33 height 8
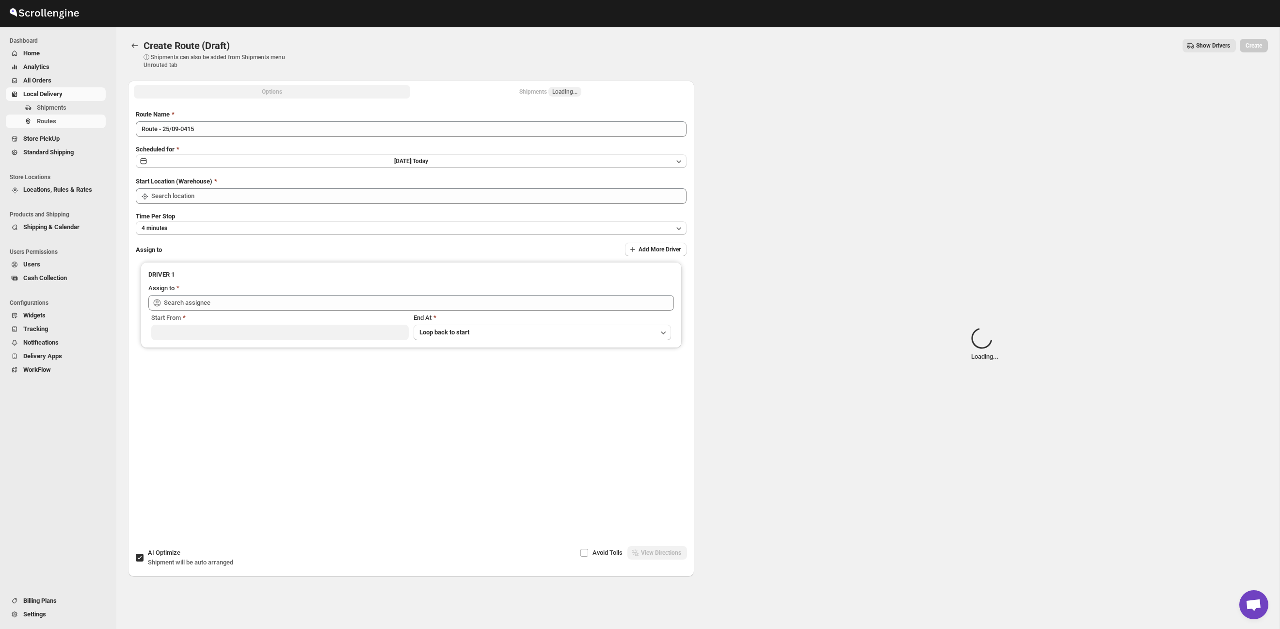
type input "Taller [PERSON_NAME] del [PERSON_NAME][GEOGRAPHIC_DATA]"
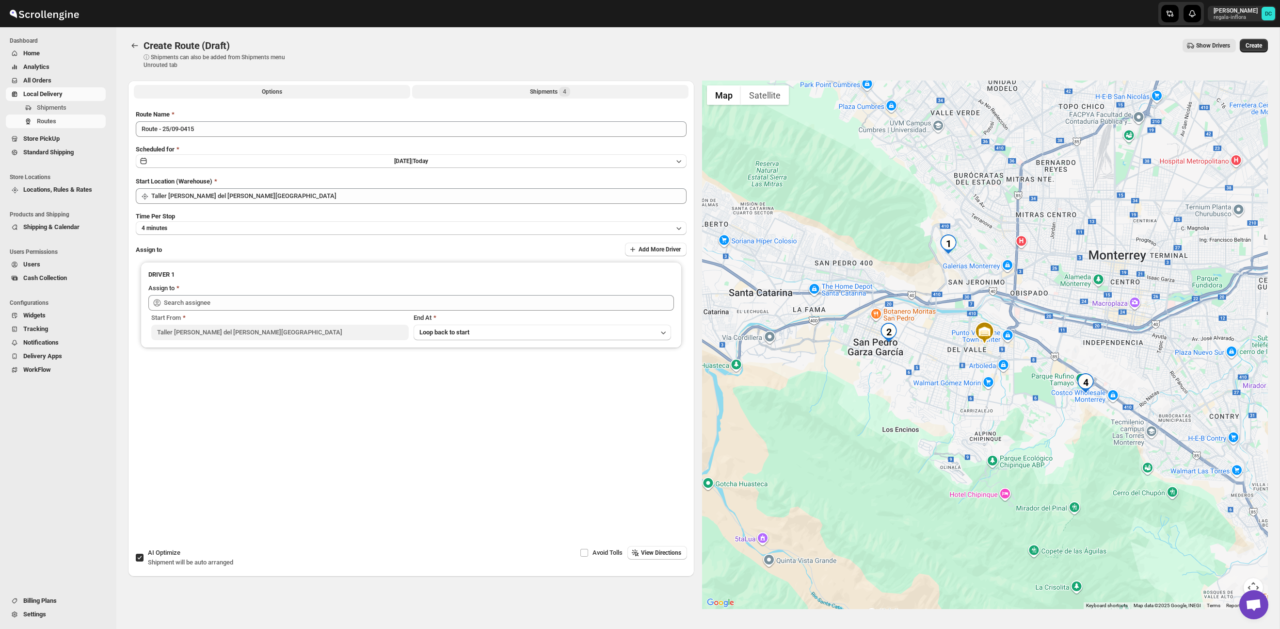
click at [542, 96] on div "Shipments 4" at bounding box center [550, 92] width 40 height 10
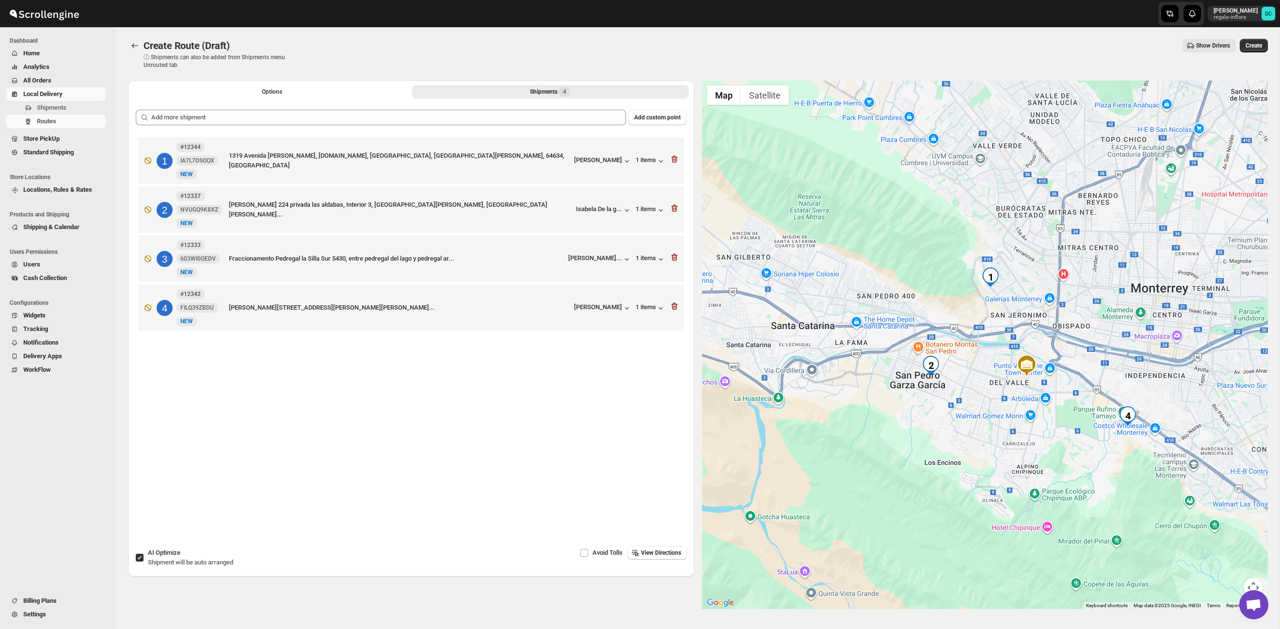
drag, startPoint x: 1018, startPoint y: 381, endPoint x: 1061, endPoint y: 416, distance: 55.6
click at [1061, 416] on div at bounding box center [985, 345] width 566 height 528
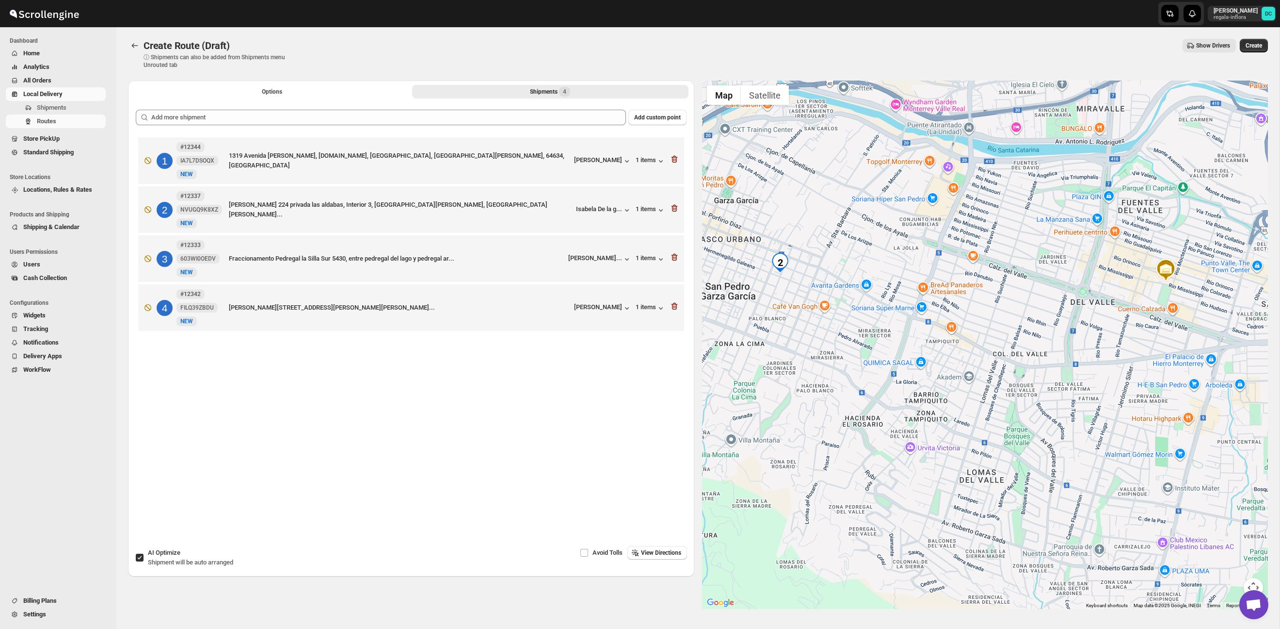
scroll to position [28, 0]
